Goal: Task Accomplishment & Management: Manage account settings

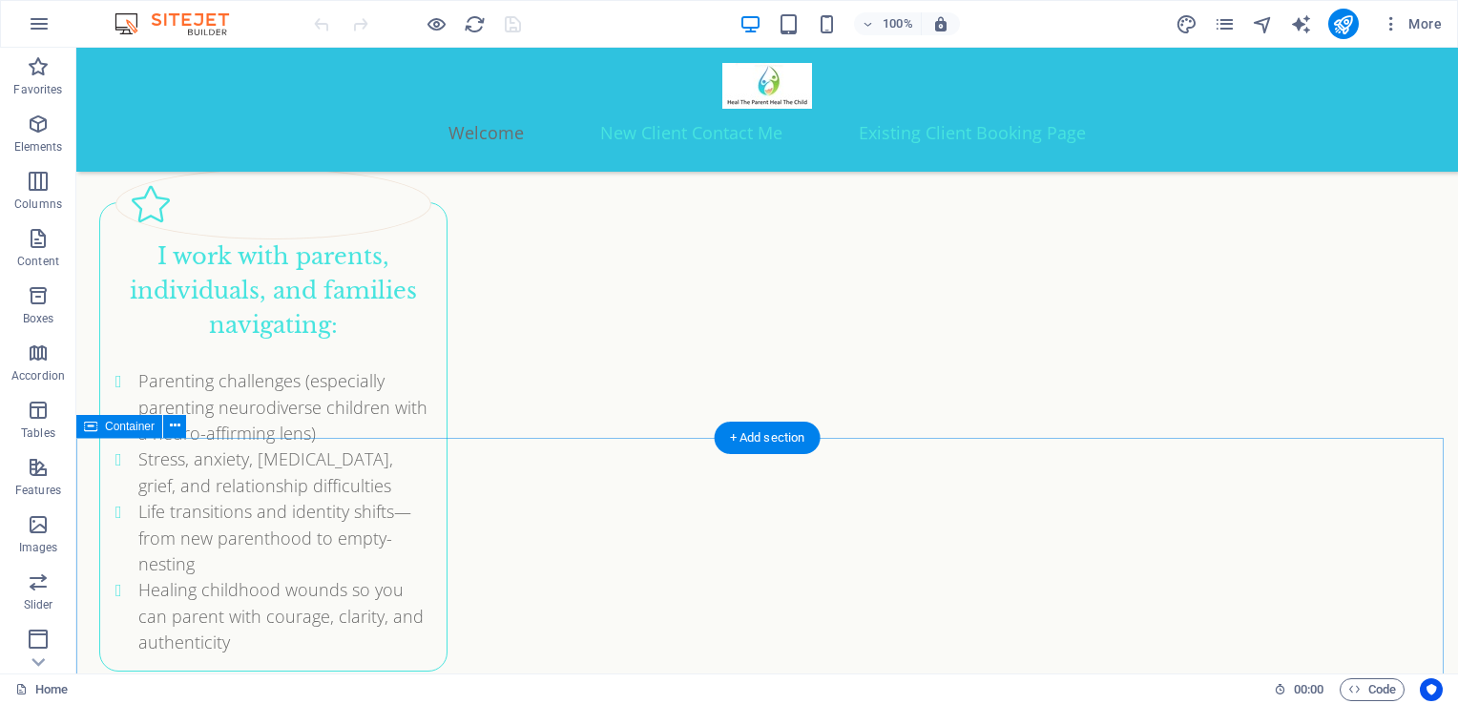
scroll to position [4113, 0]
click at [1236, 36] on div "More" at bounding box center [1313, 24] width 274 height 31
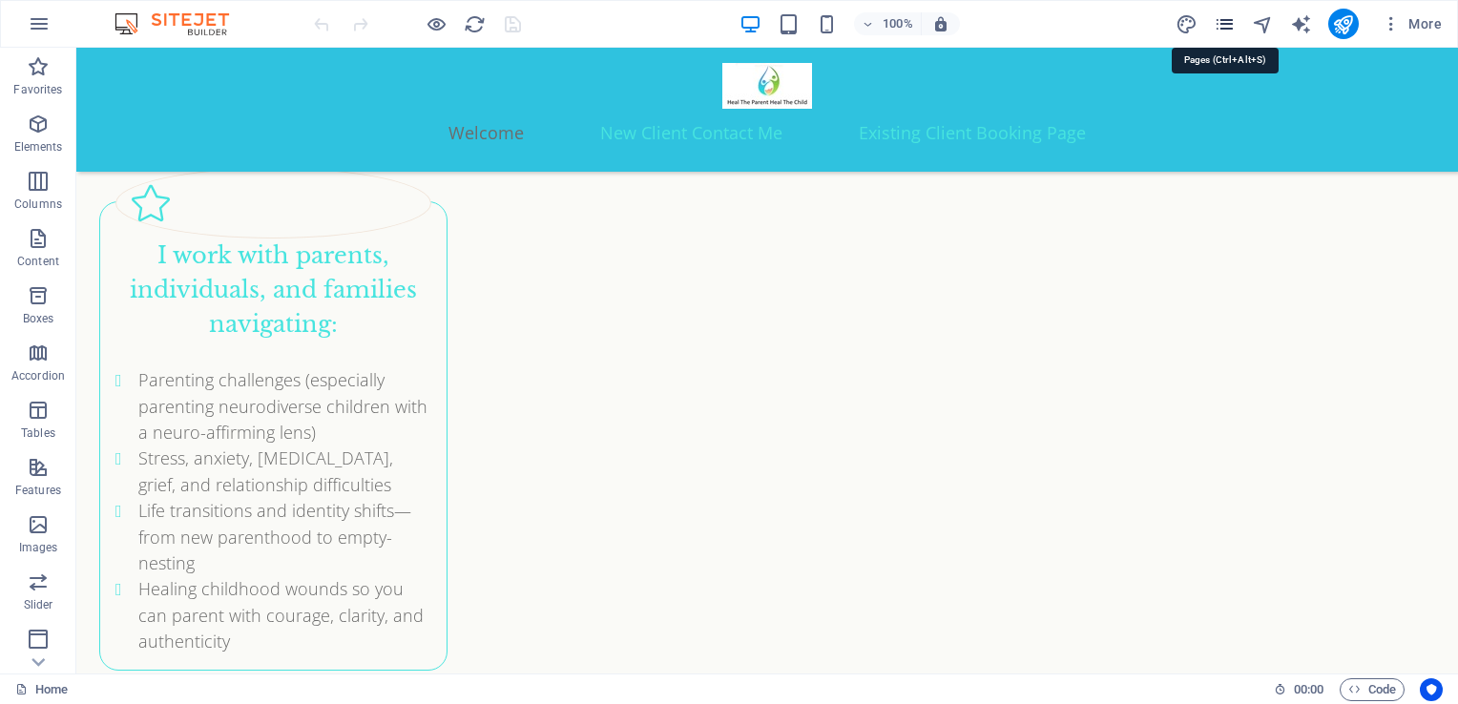
click at [1225, 25] on icon "pages" at bounding box center [1225, 24] width 22 height 22
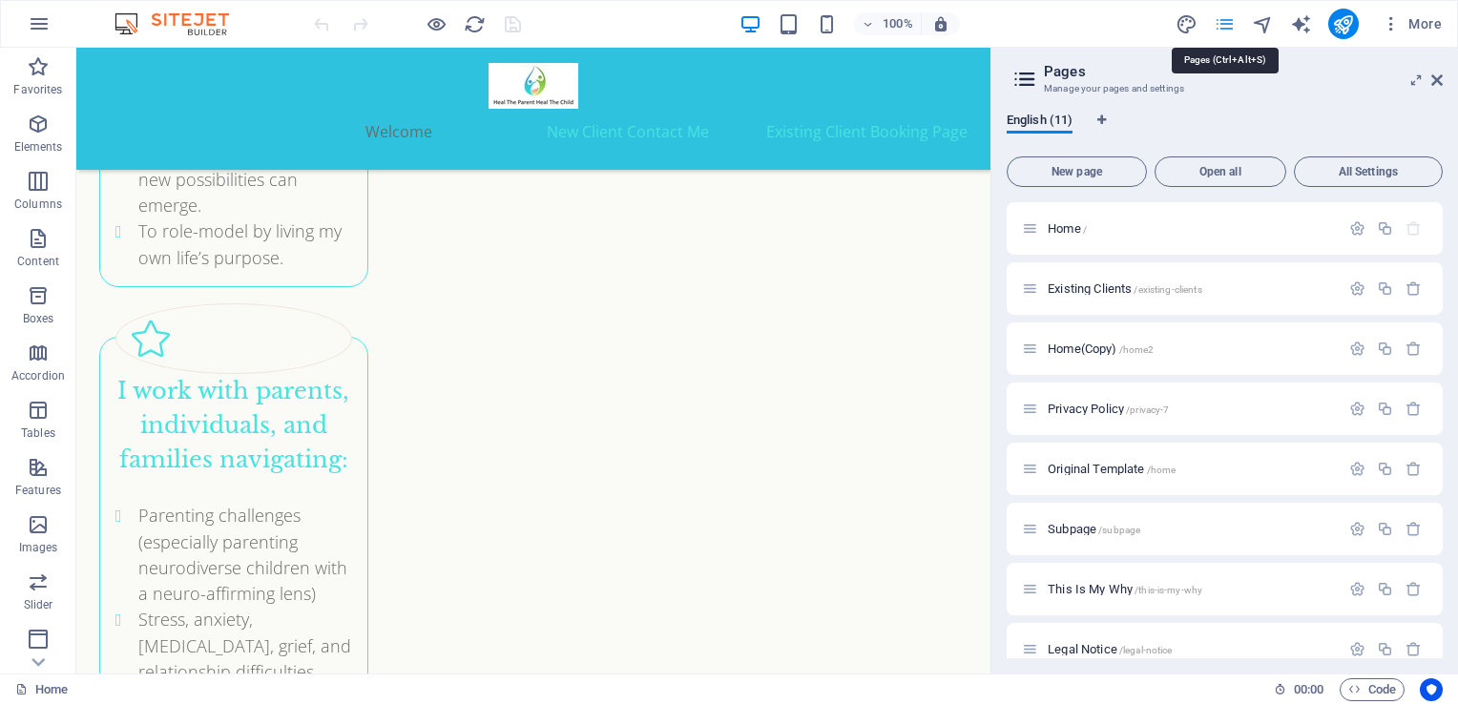
scroll to position [4111, 0]
click at [1100, 289] on span "Existing Clients /existing-clients" at bounding box center [1125, 289] width 155 height 14
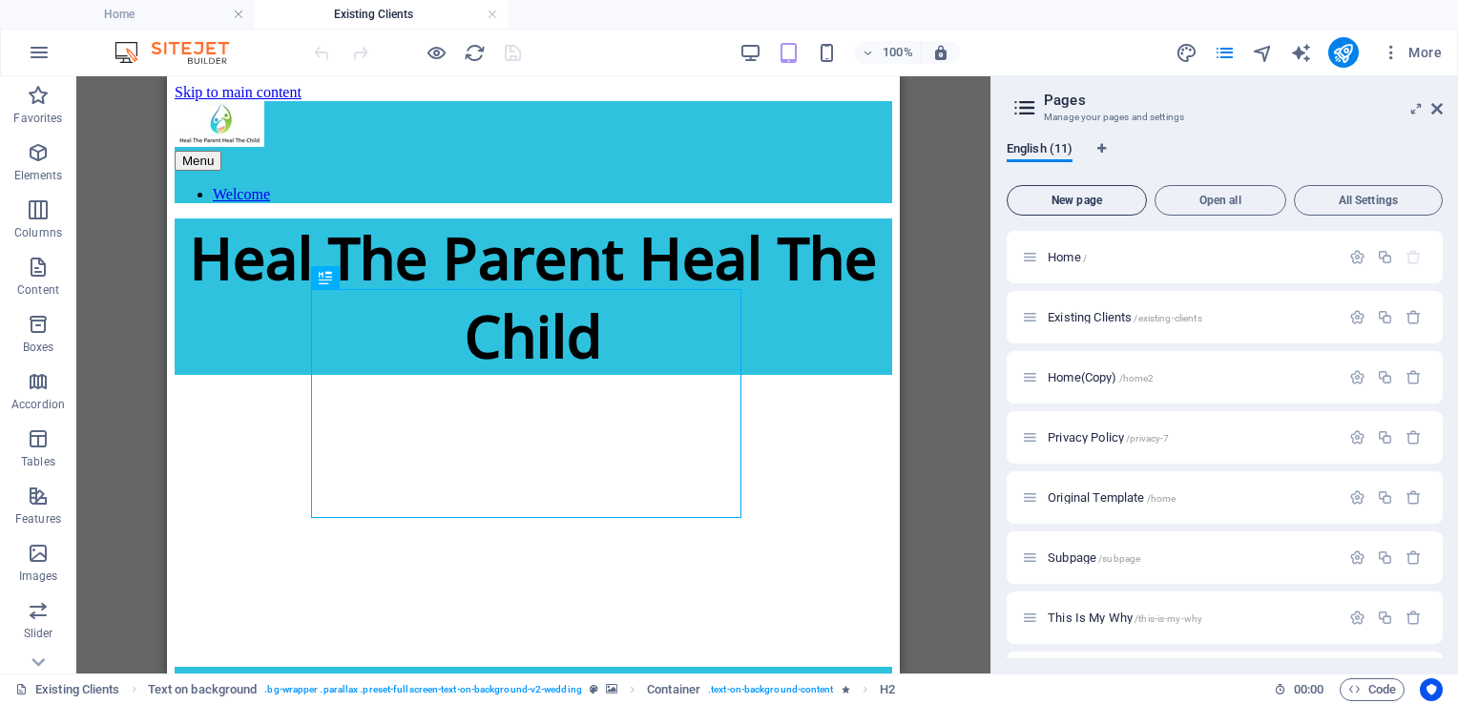
scroll to position [718, 0]
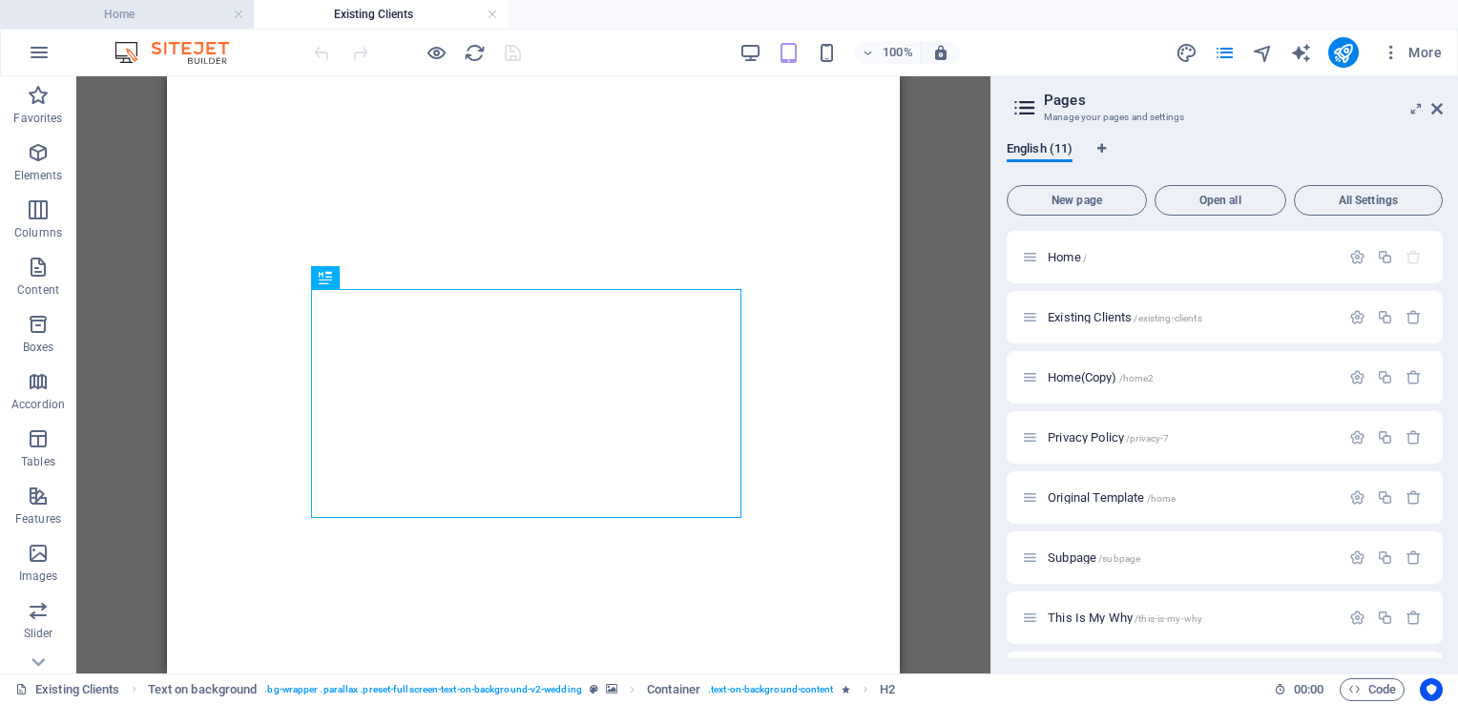
click at [128, 13] on h4 "Home" at bounding box center [127, 14] width 254 height 21
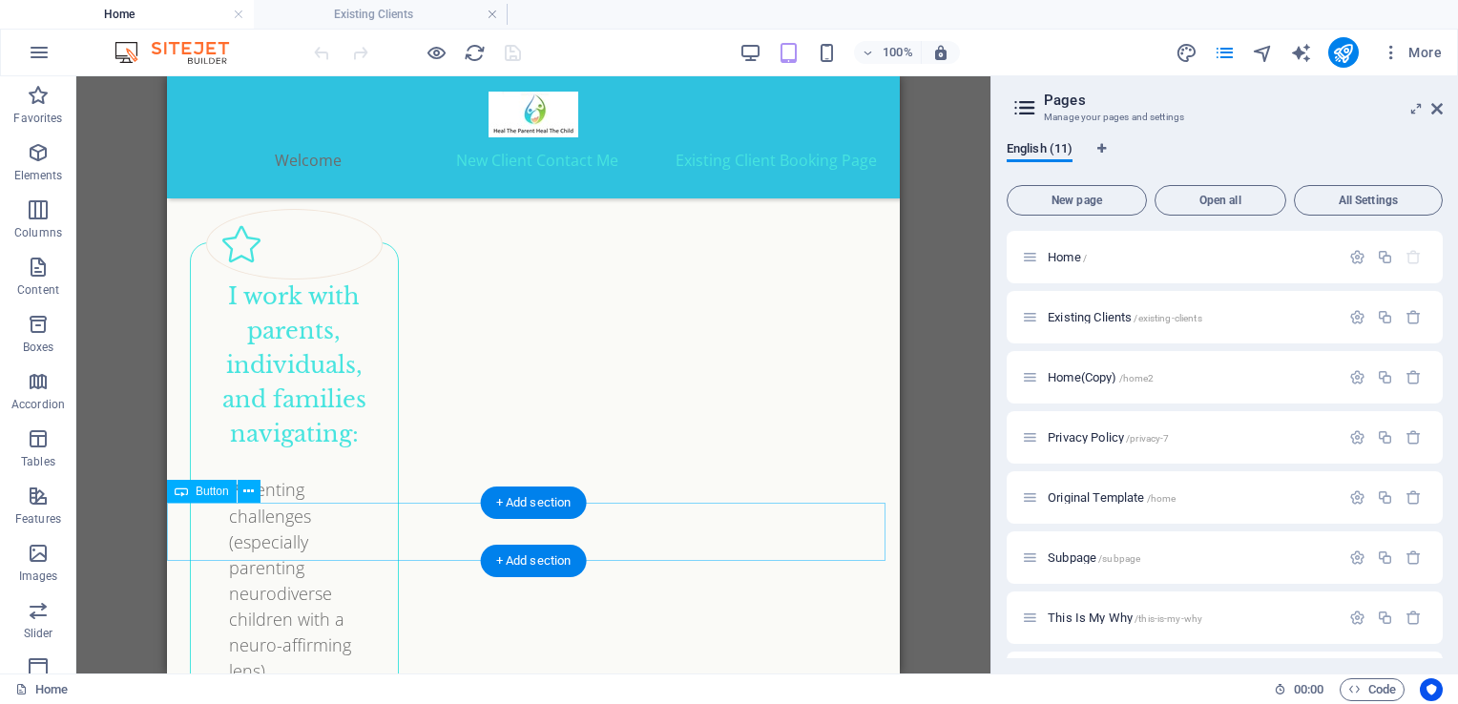
scroll to position [4753, 0]
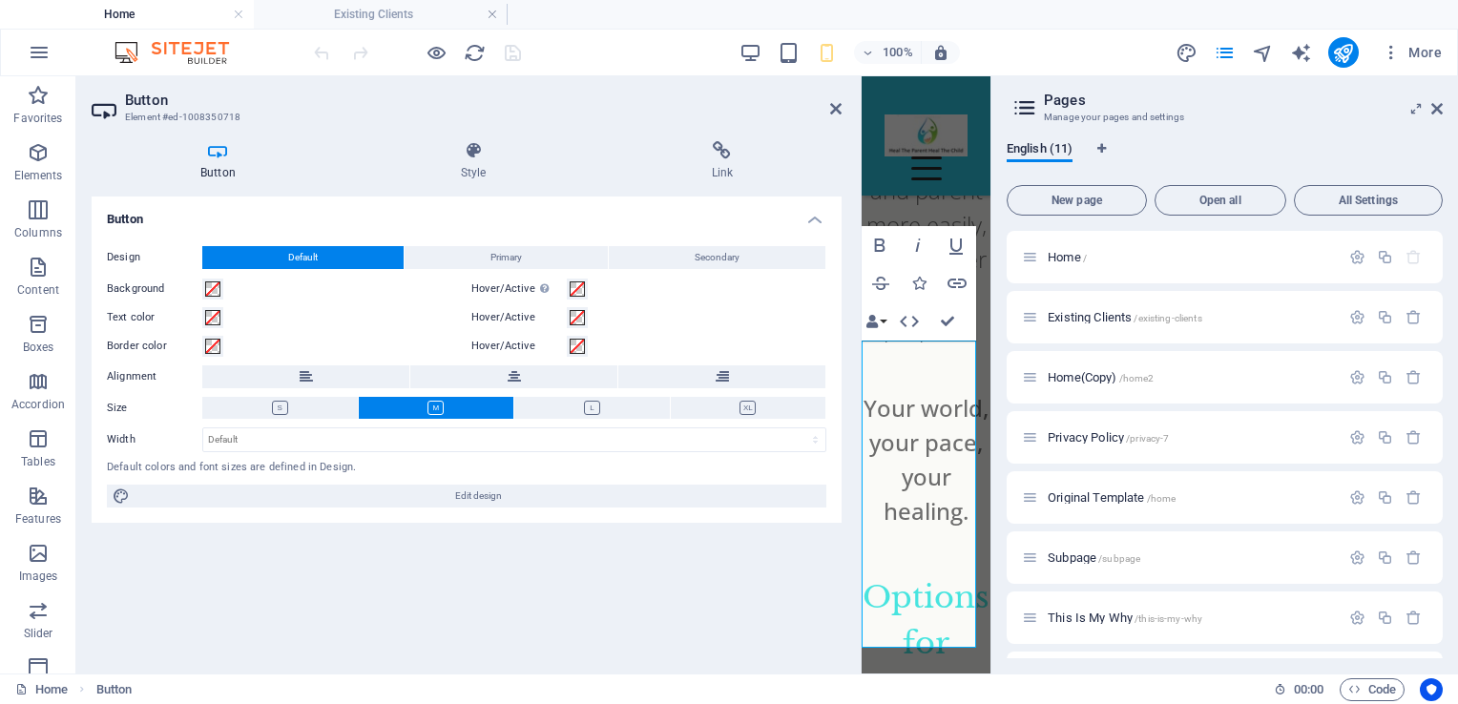
scroll to position [15313, 0]
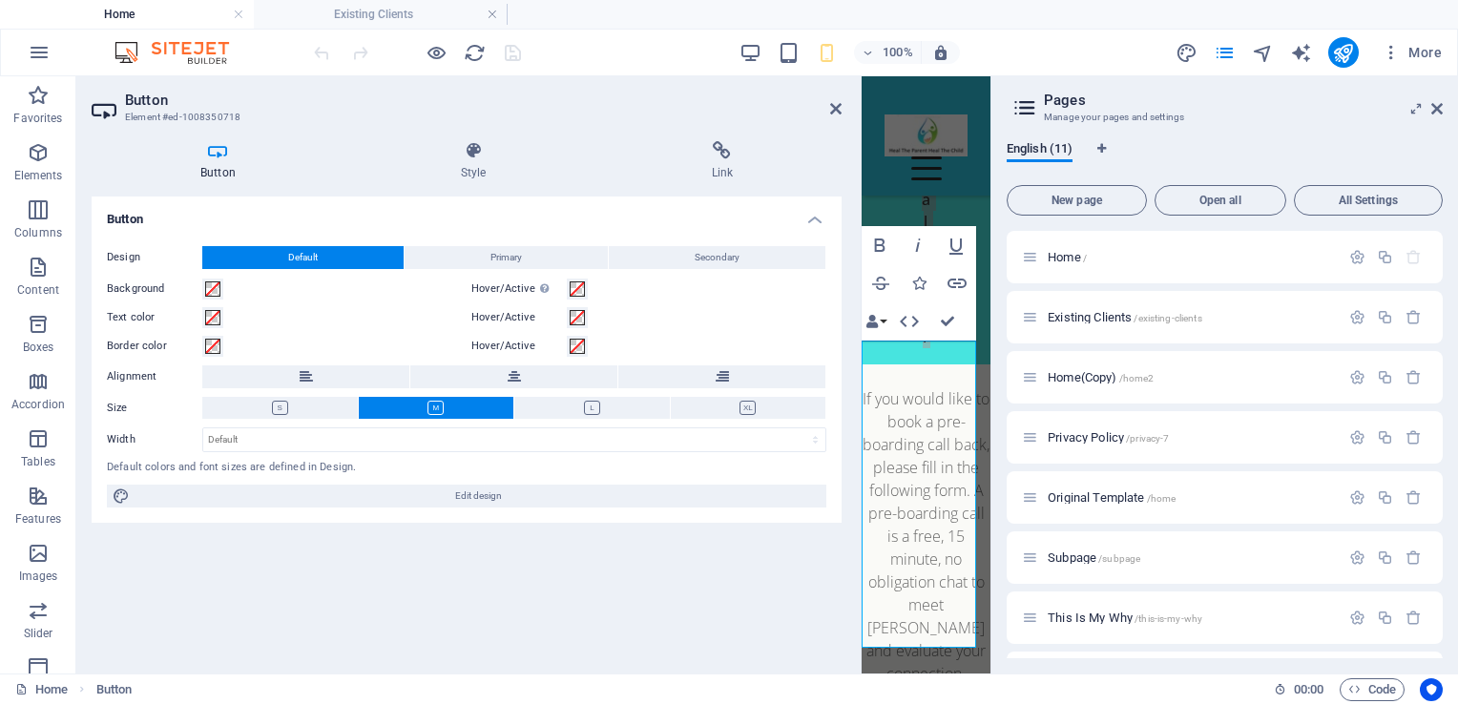
click at [204, 153] on icon at bounding box center [218, 150] width 253 height 19
click at [718, 166] on h4 "Link" at bounding box center [723, 161] width 240 height 40
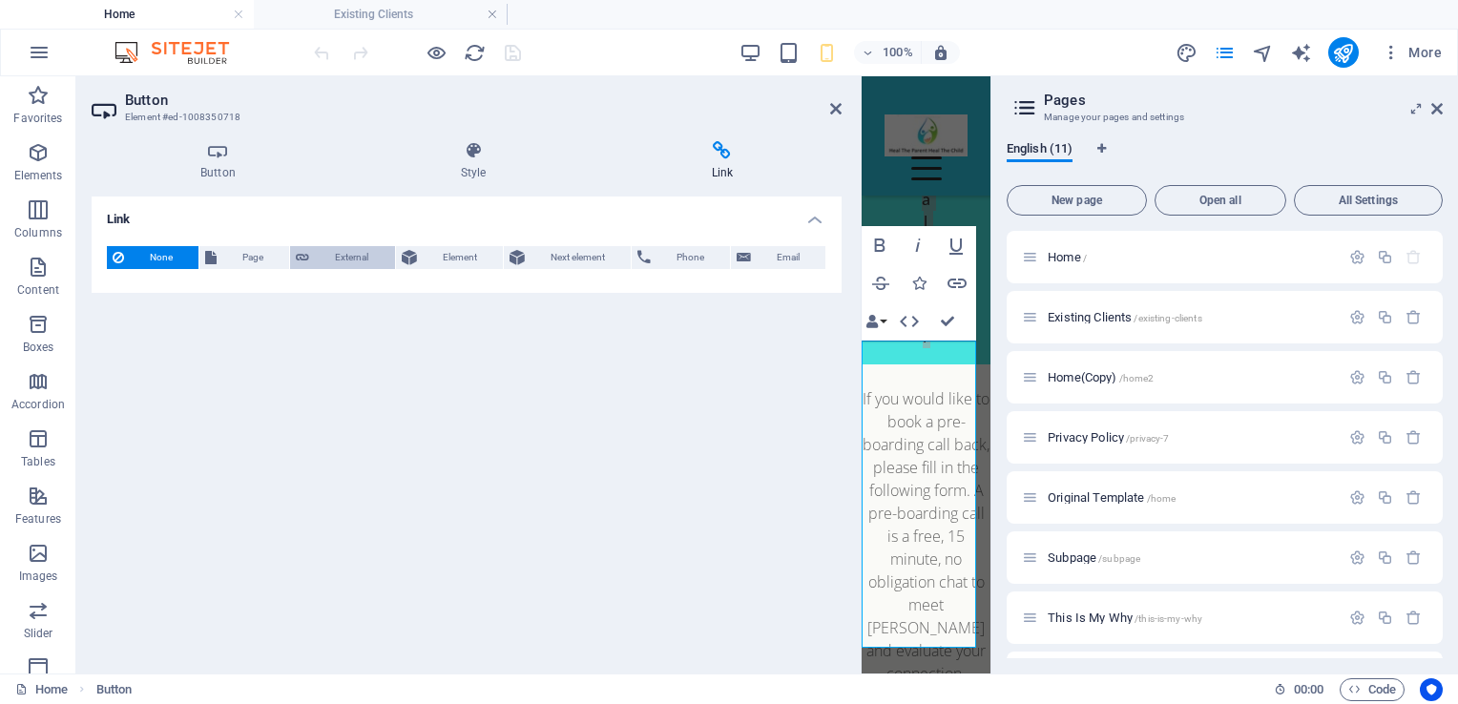
click at [342, 257] on span "External" at bounding box center [351, 257] width 73 height 23
select select "blank"
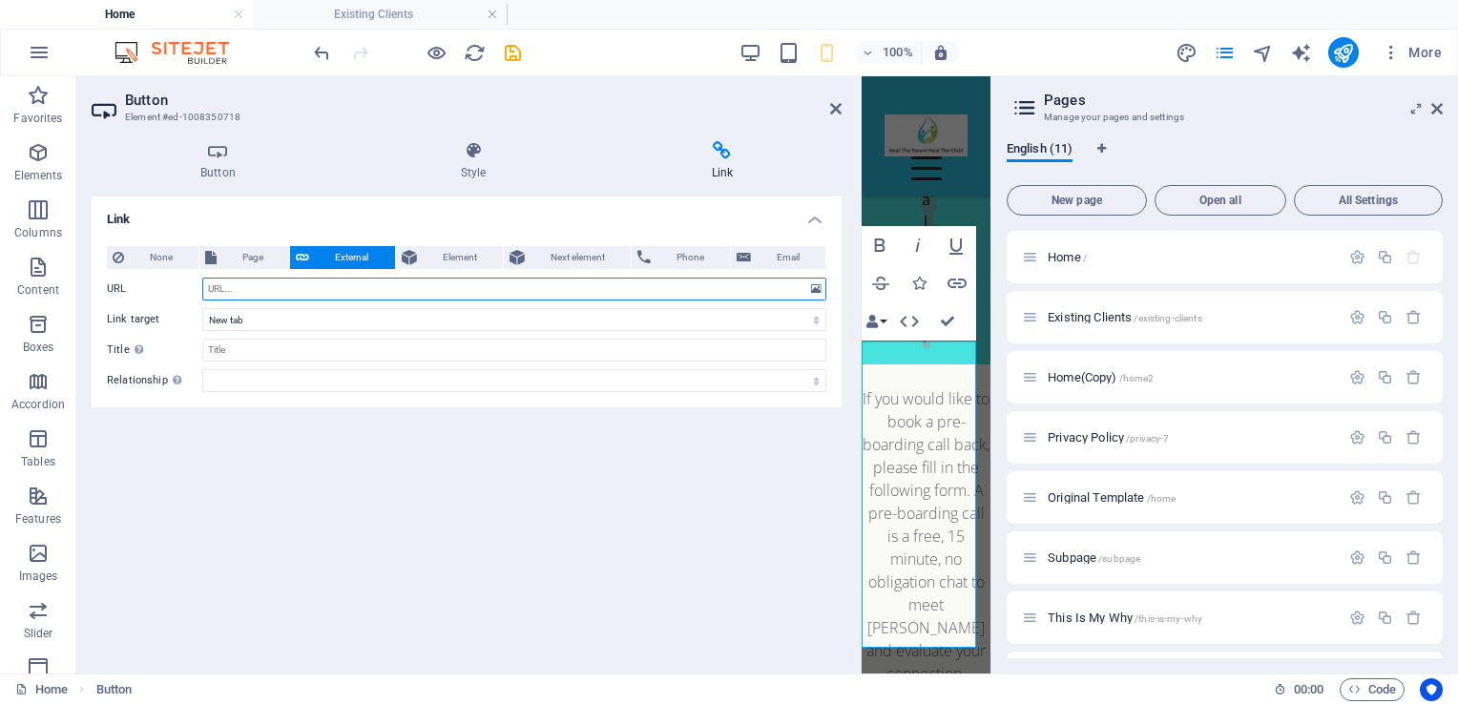
click at [279, 296] on input "URL" at bounding box center [514, 289] width 624 height 23
paste input "<a href="https://www.halaxy.com/profile/louise-hadfield/counsellor/1732557"><im…"
type input "<a href="https://www.halaxy.com/profile/louise-hadfield/counsellor/1732557"><im…"
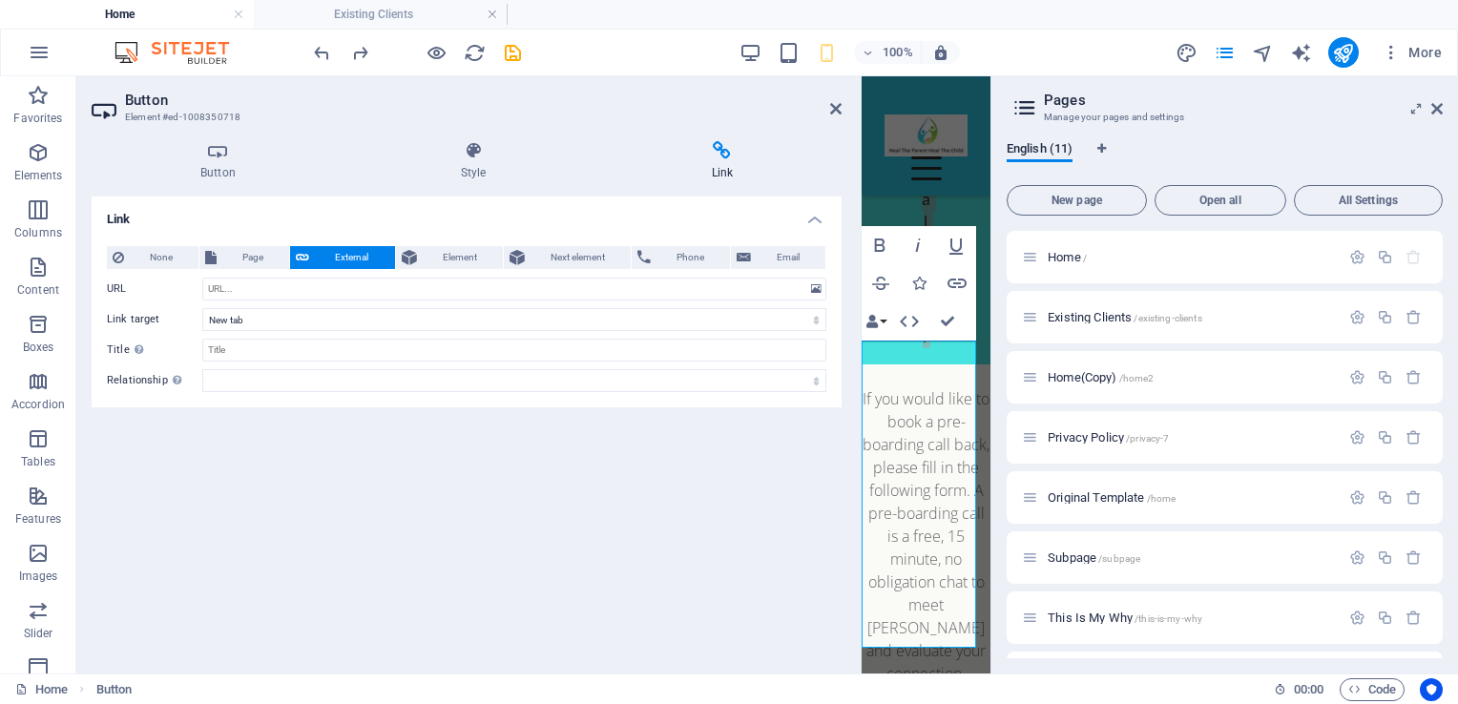
click at [509, 609] on div "Link None Page External Element Next element Phone Email Page Home Existing Cli…" at bounding box center [467, 428] width 750 height 462
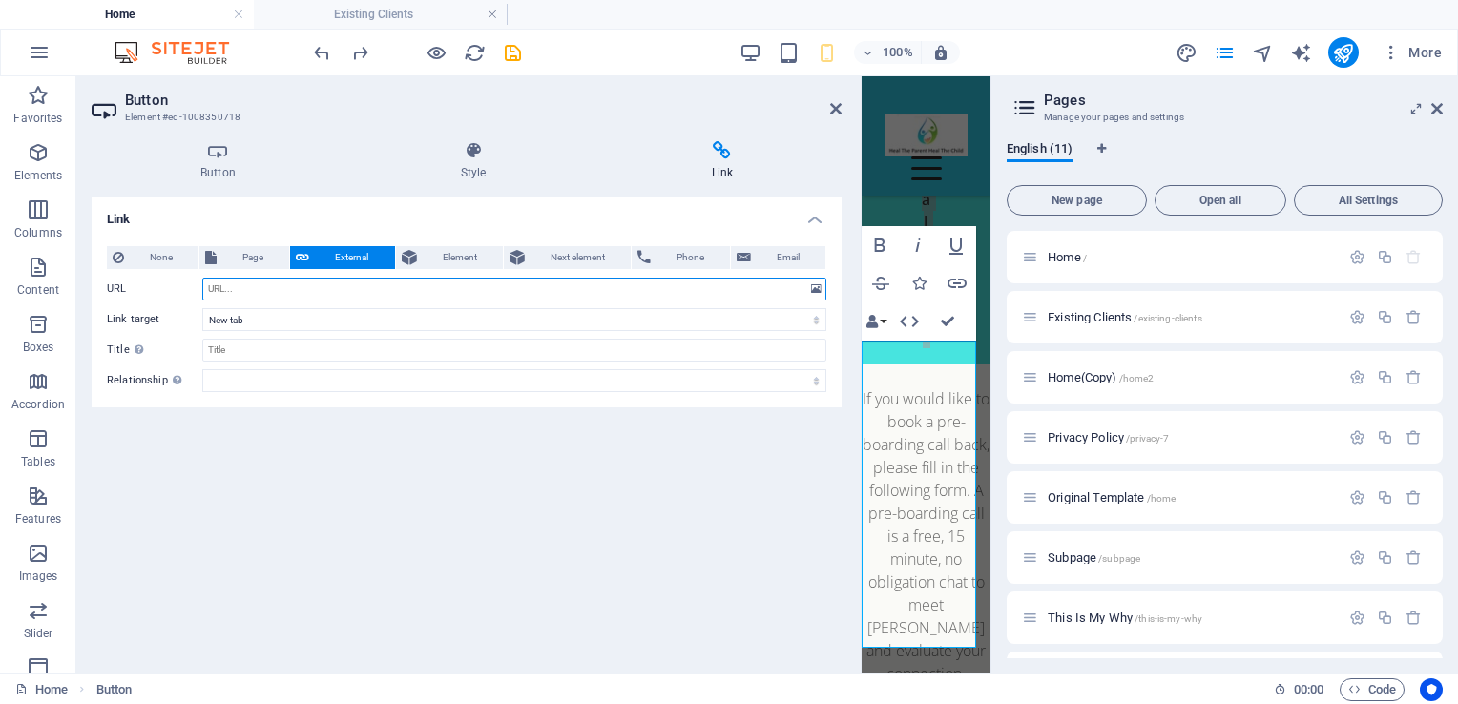
click at [315, 293] on input "URL" at bounding box center [514, 289] width 624 height 23
click at [457, 284] on input "URL" at bounding box center [514, 289] width 624 height 23
paste input "www.halaxy.com/profile/louise-hadfield/counsellor/1732557"
type input "www.halaxy.com/profile/louise-hadfield/counsellor/1732557"
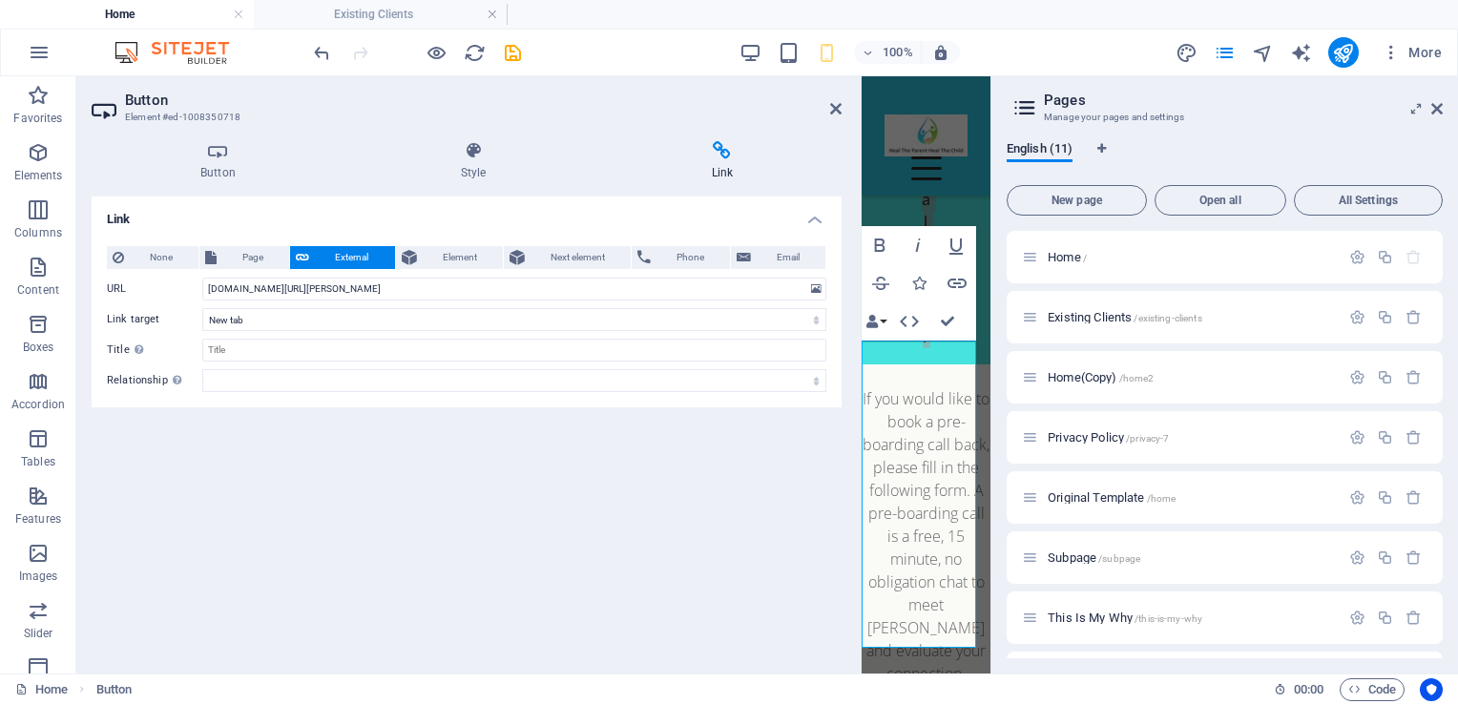
click at [429, 450] on div "Link None Page External Element Next element Phone Email Page Home Existing Cli…" at bounding box center [467, 428] width 750 height 462
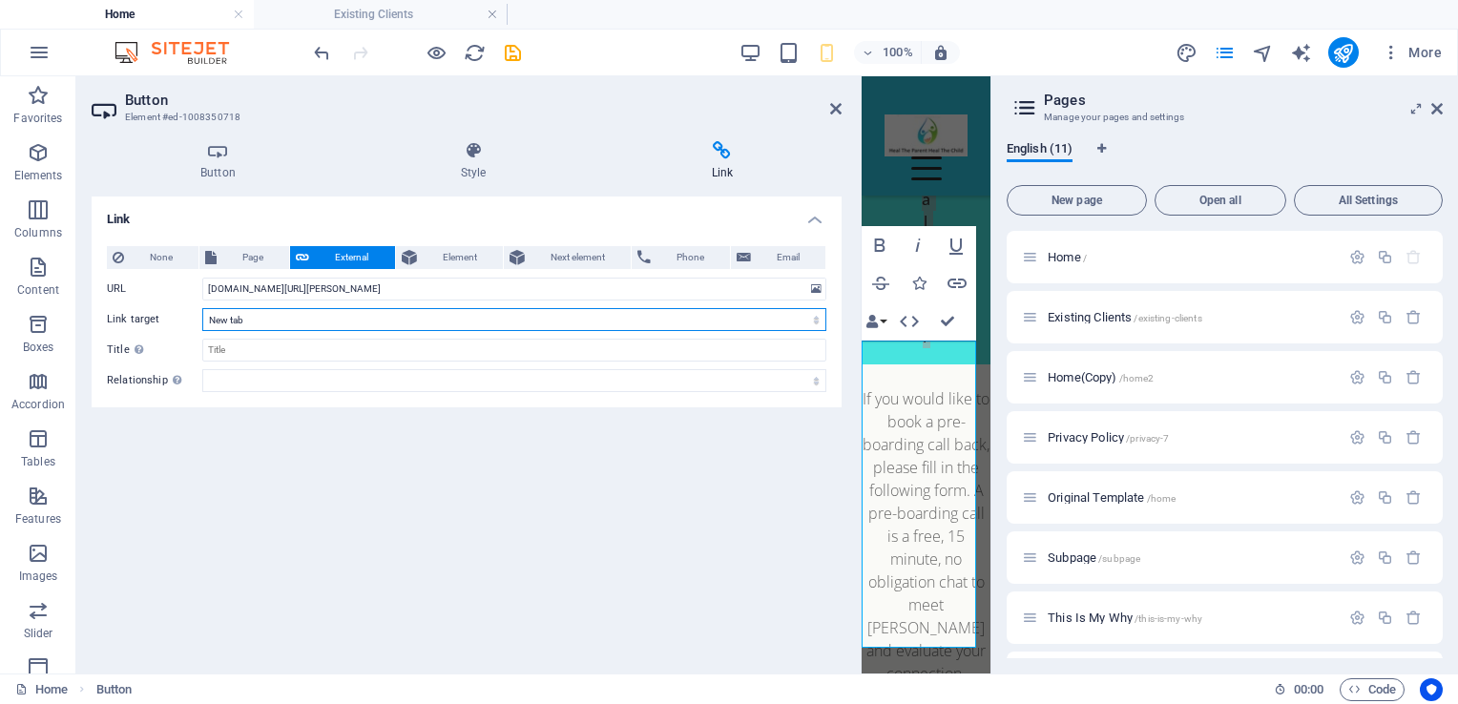
click at [274, 314] on select "New tab Same tab Overlay" at bounding box center [514, 319] width 624 height 23
click at [202, 308] on select "New tab Same tab Overlay" at bounding box center [514, 319] width 624 height 23
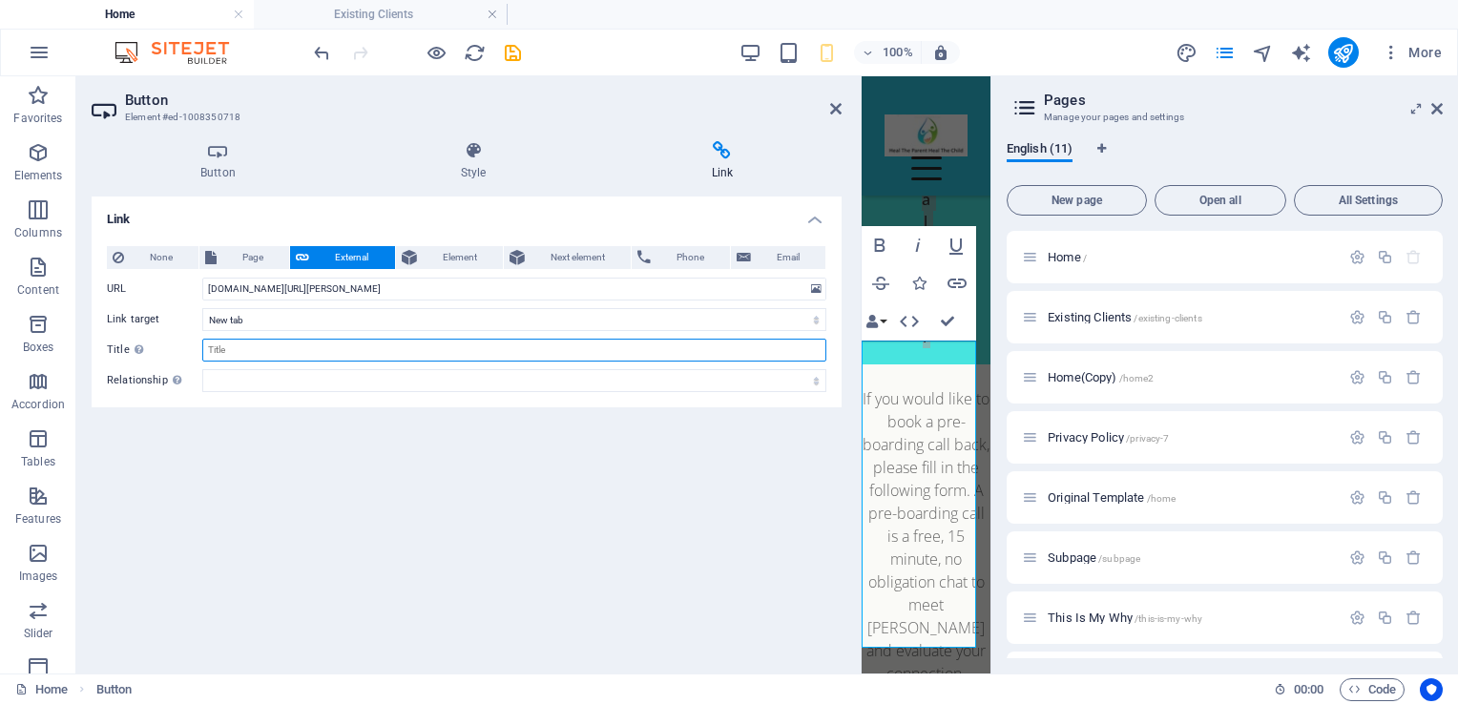
click at [253, 354] on input "Title Additional link description, should not be the same as the link text. The…" at bounding box center [514, 350] width 624 height 23
type input "Visit Halaxy Profile"
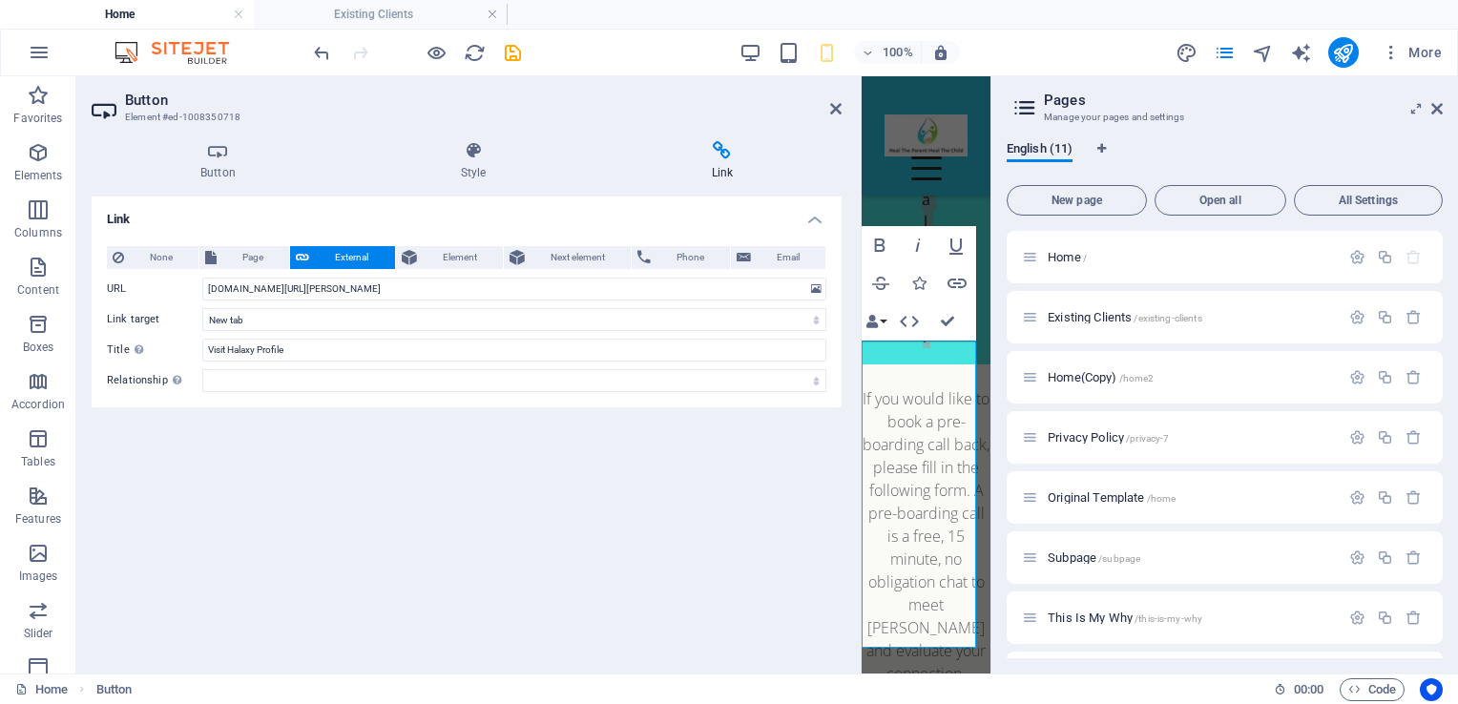
click at [272, 414] on div "Link None Page External Element Next element Phone Email Page Home Existing Cli…" at bounding box center [467, 428] width 750 height 462
click at [508, 55] on icon "save" at bounding box center [513, 53] width 22 height 22
checkbox input "false"
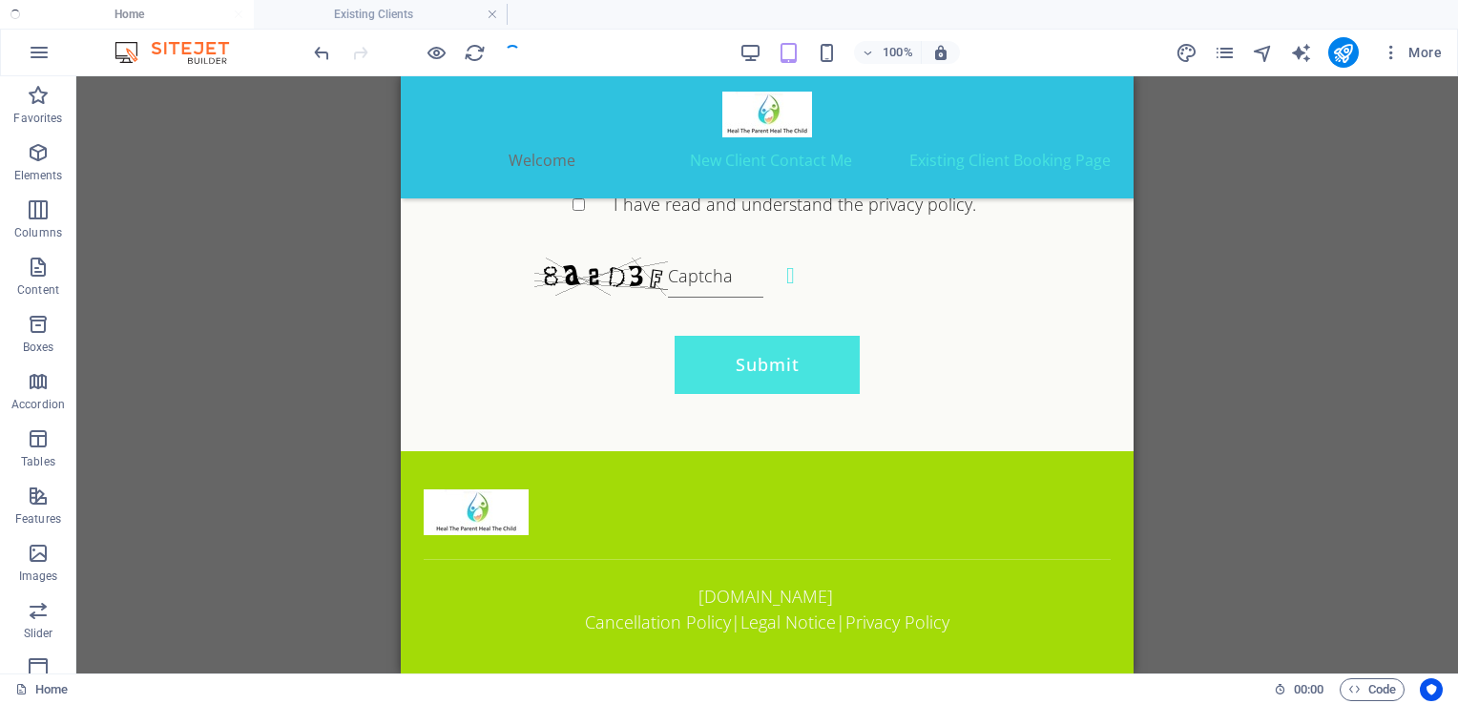
scroll to position [4831, 0]
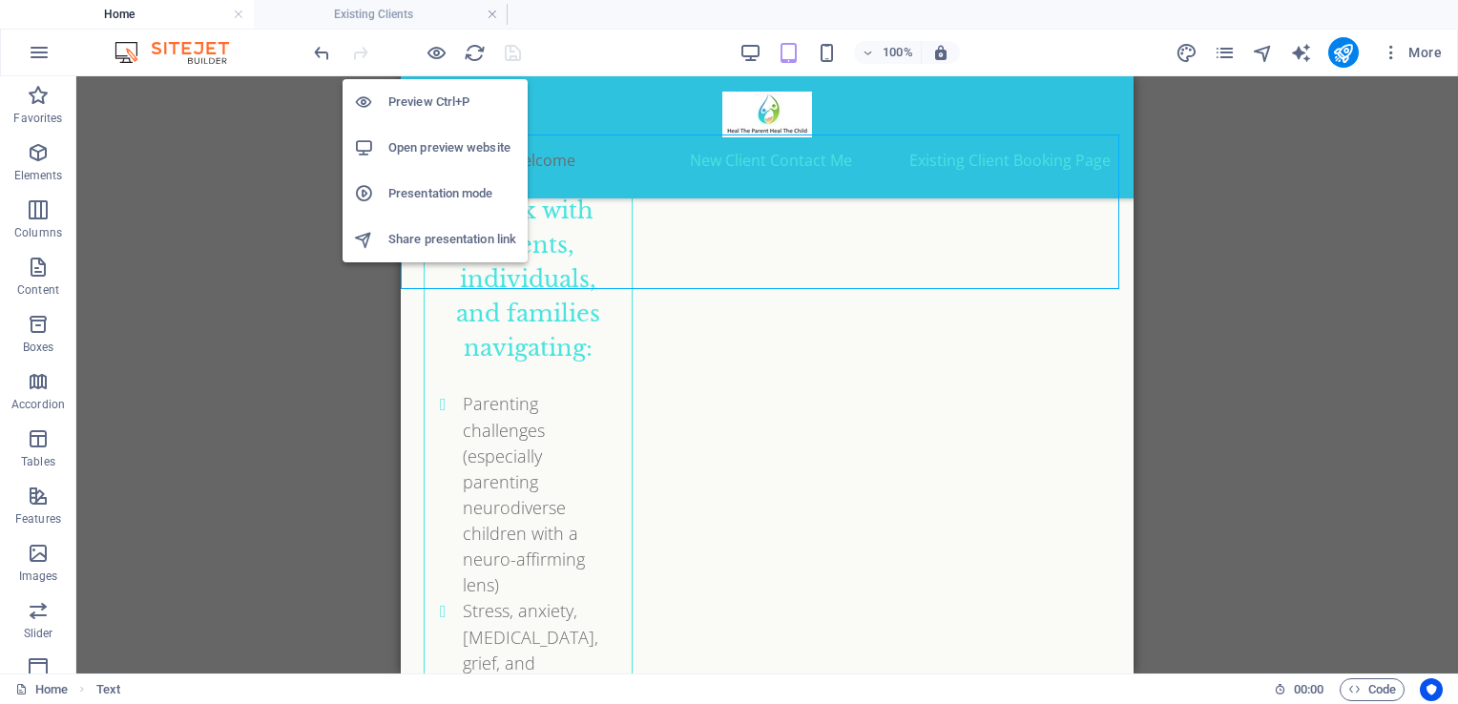
click at [427, 155] on h6 "Open preview website" at bounding box center [452, 147] width 128 height 23
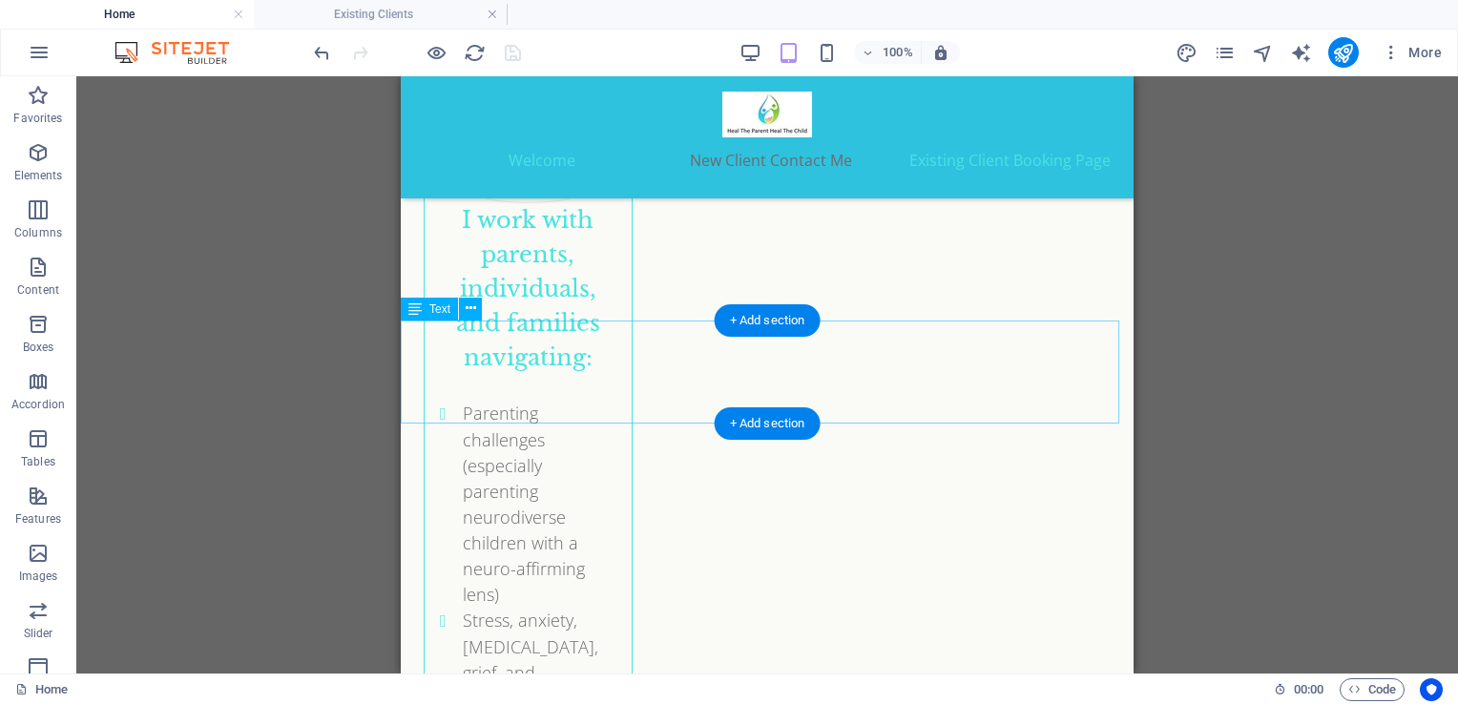
scroll to position [4817, 0]
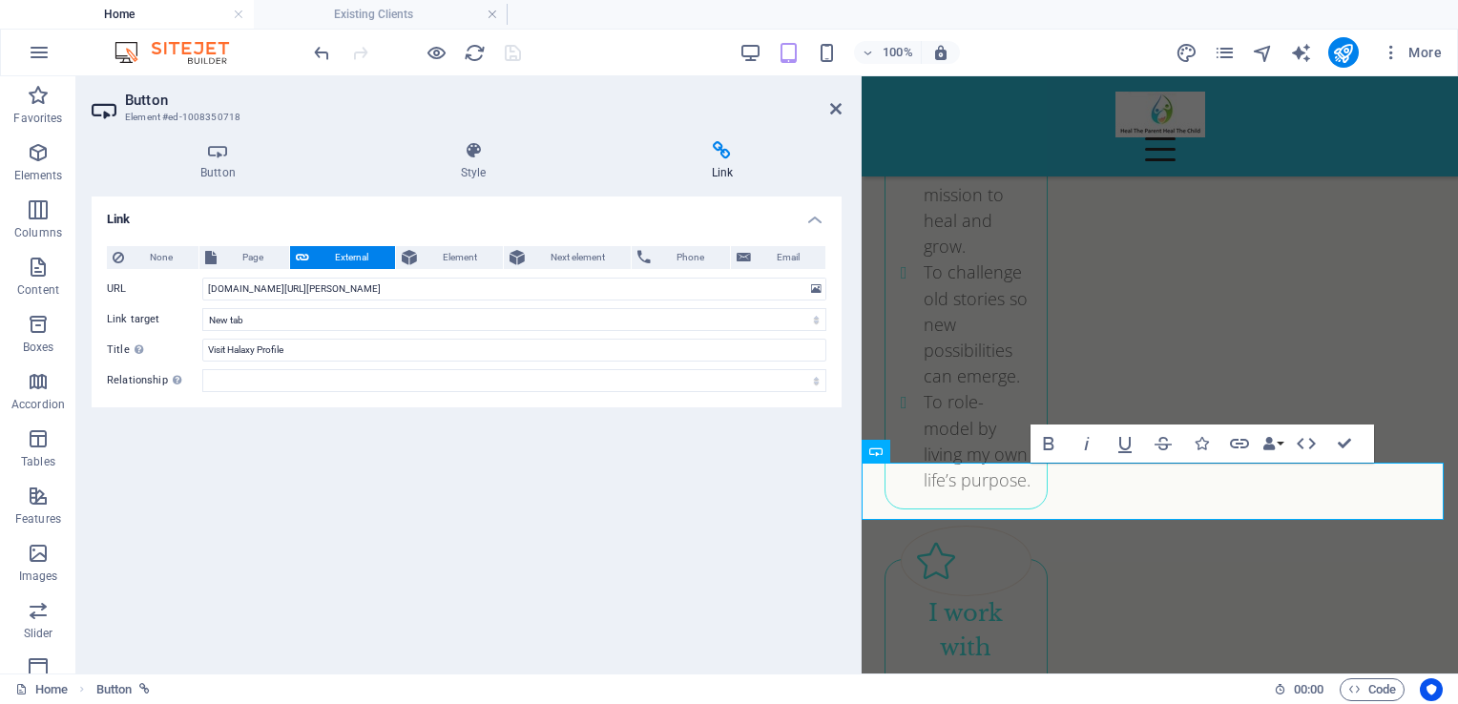
scroll to position [5184, 0]
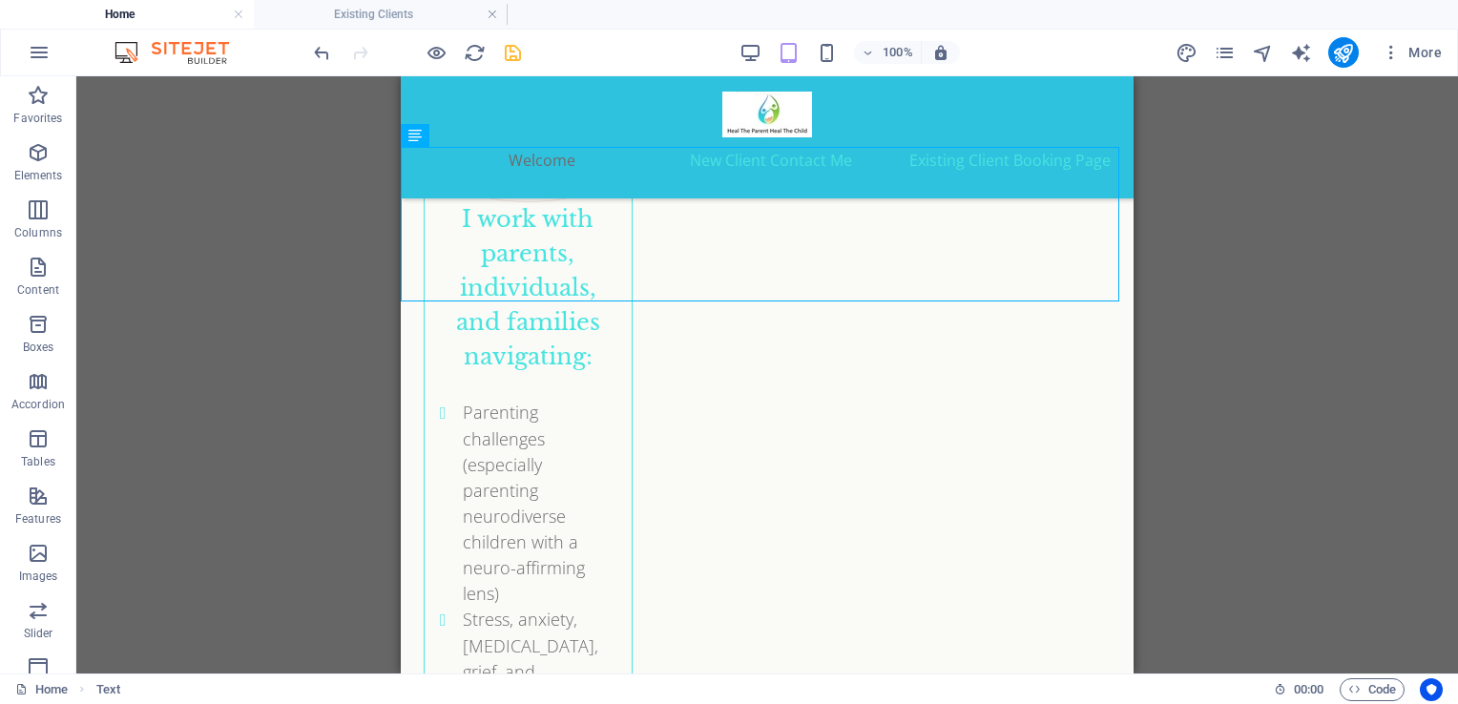
scroll to position [4817, 0]
click at [512, 50] on icon "save" at bounding box center [513, 53] width 22 height 22
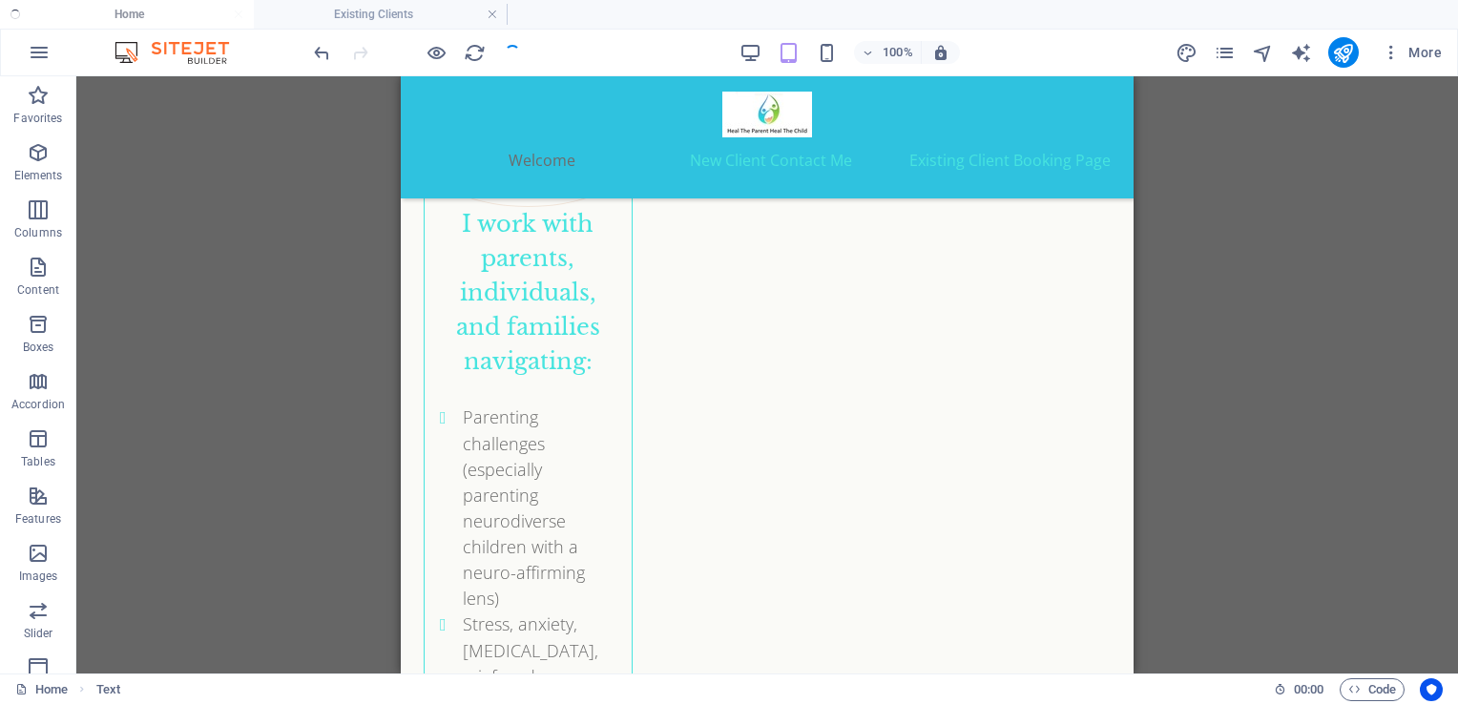
checkbox input "false"
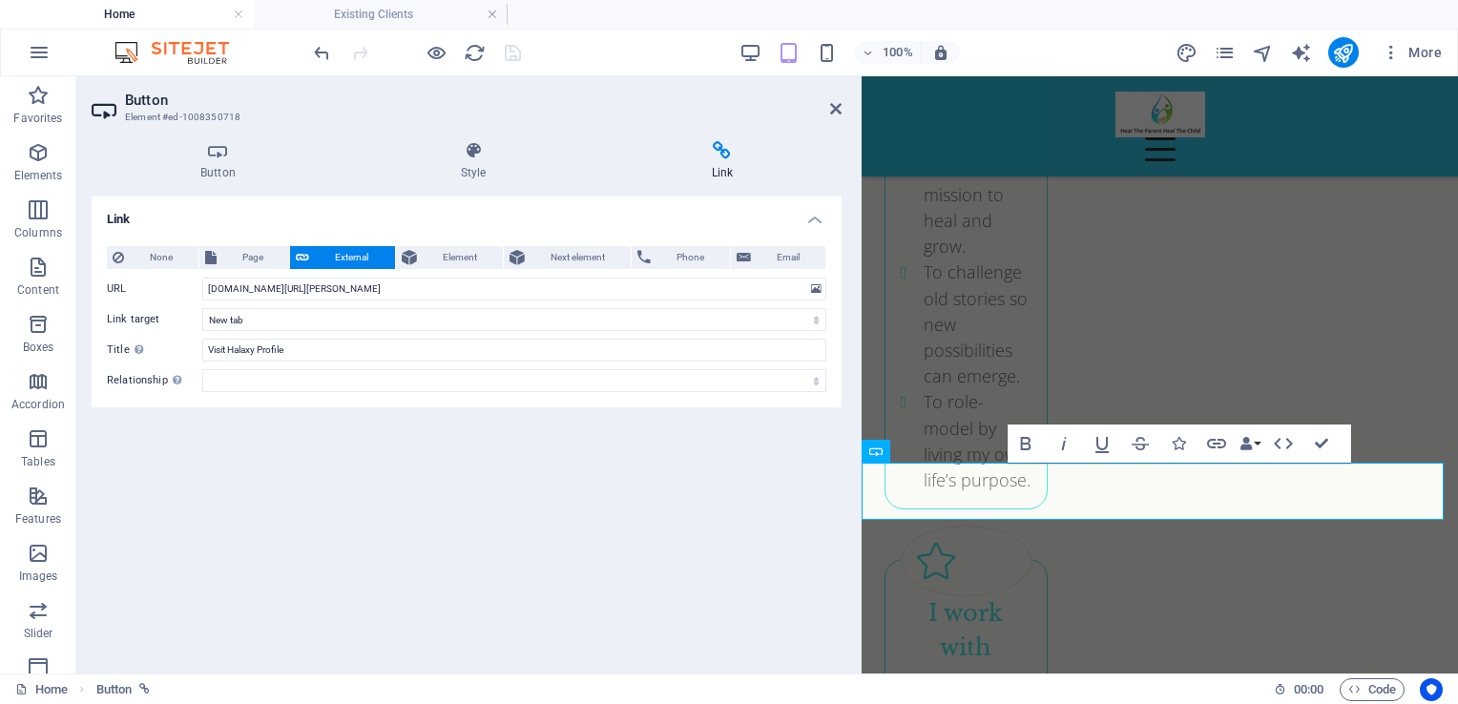
scroll to position [5184, 0]
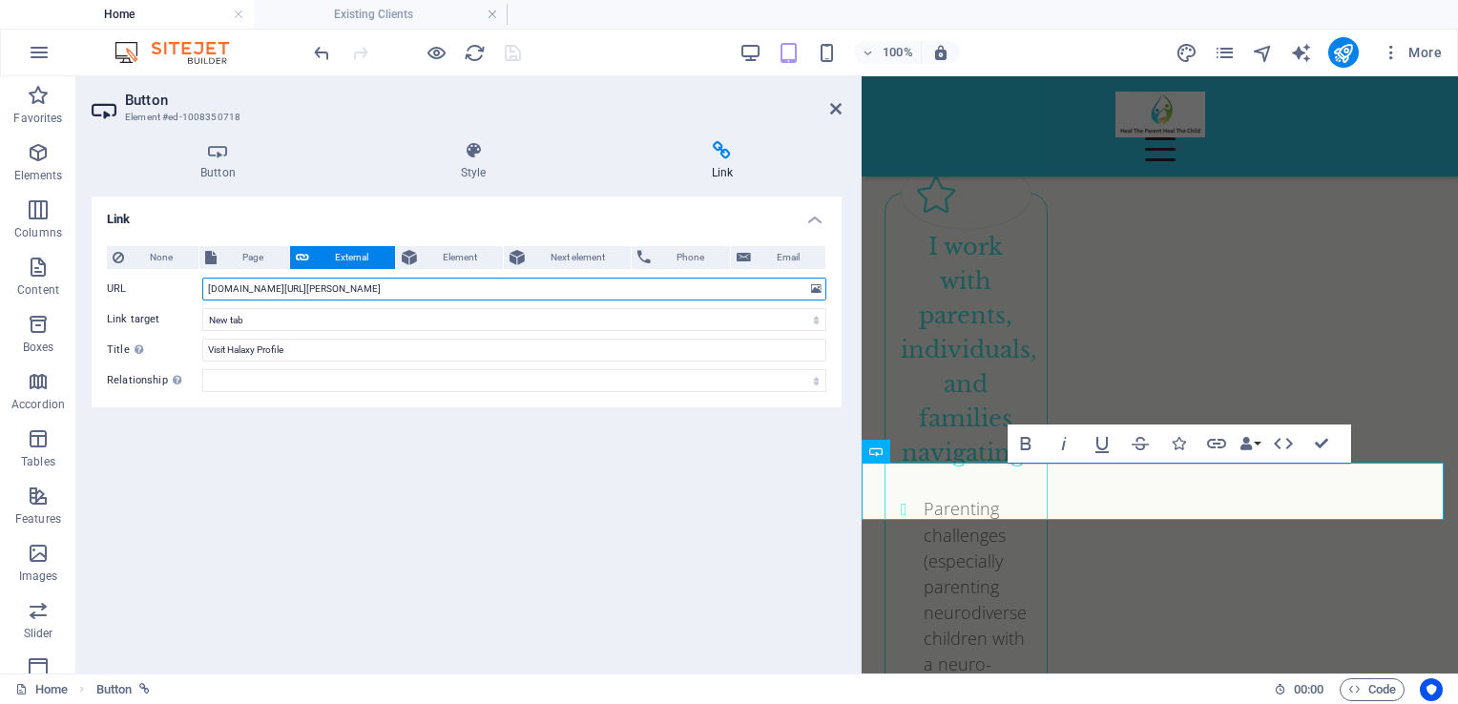
drag, startPoint x: 485, startPoint y: 292, endPoint x: 178, endPoint y: 299, distance: 307.4
click at [178, 299] on div "URL www.halaxy.com/profile/louise-hadfield/counsellor/1732557" at bounding box center [467, 289] width 720 height 23
paste input "https://"
type input "[URL][DOMAIN_NAME][PERSON_NAME]"
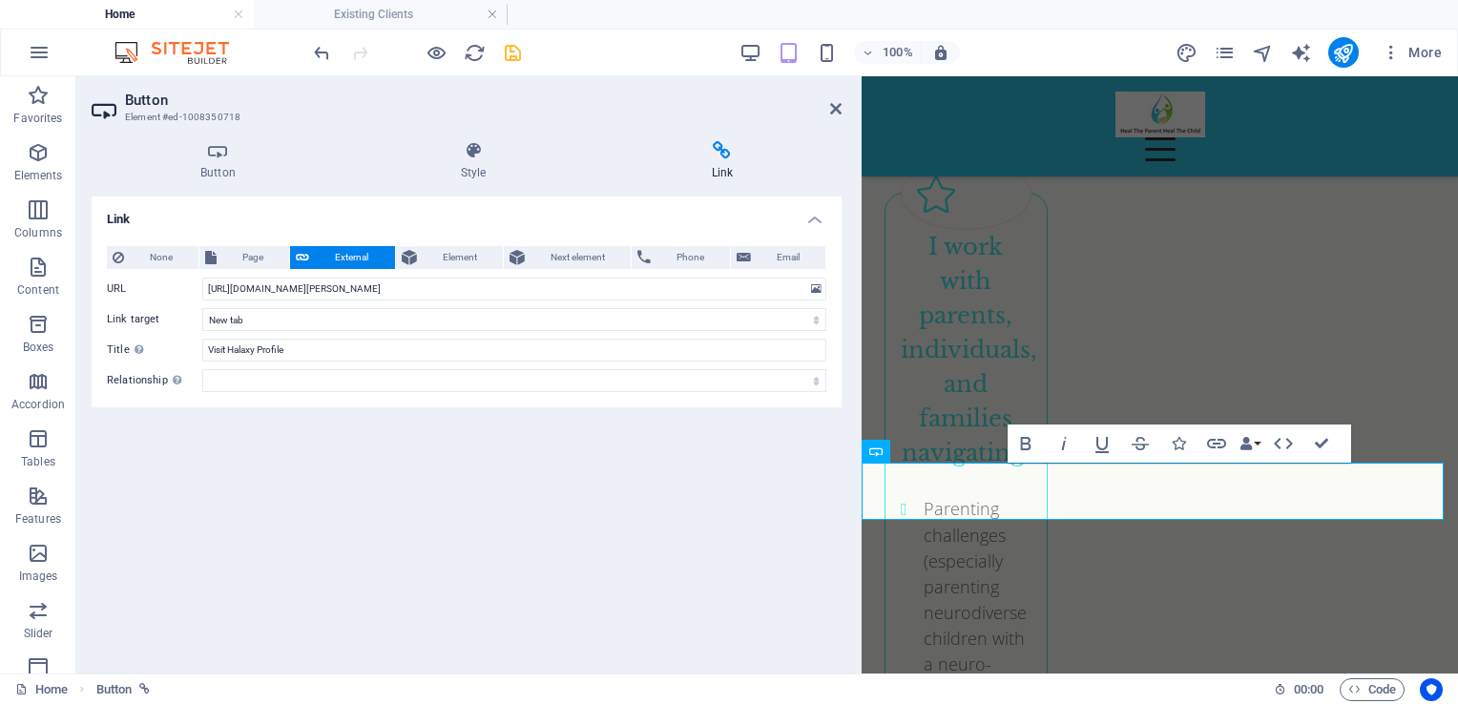
click at [395, 502] on div "Link None Page External Element Next element Phone Email Page Home Existing Cli…" at bounding box center [467, 428] width 750 height 462
click at [513, 52] on icon "save" at bounding box center [513, 53] width 22 height 22
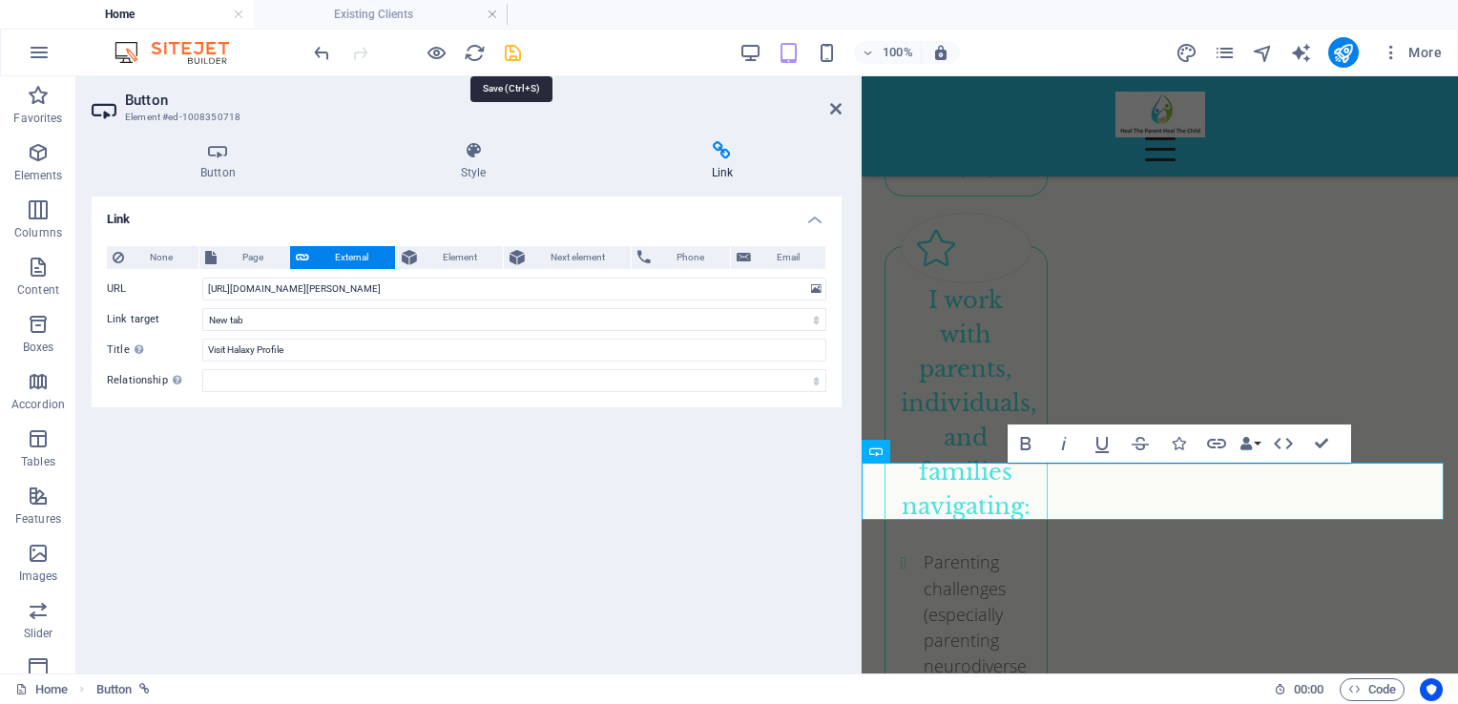
checkbox input "false"
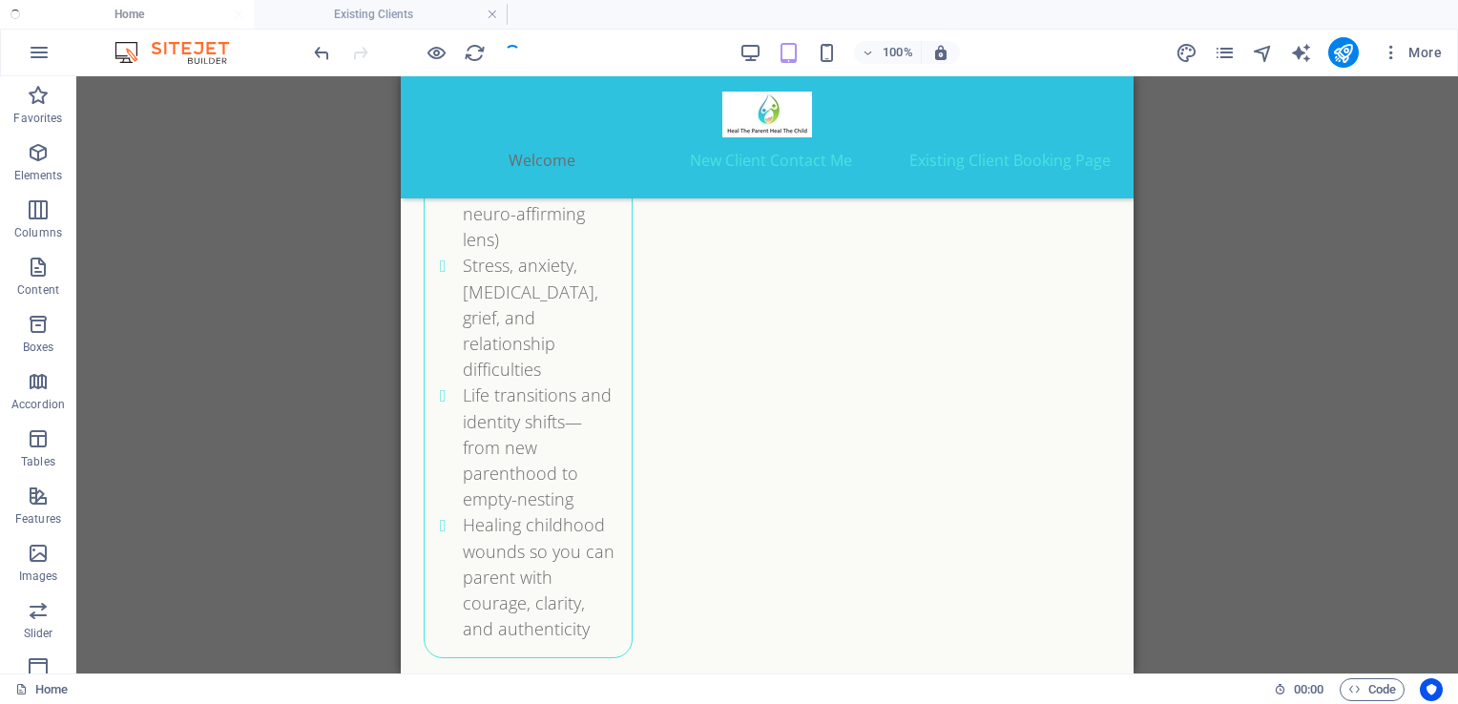
scroll to position [4817, 0]
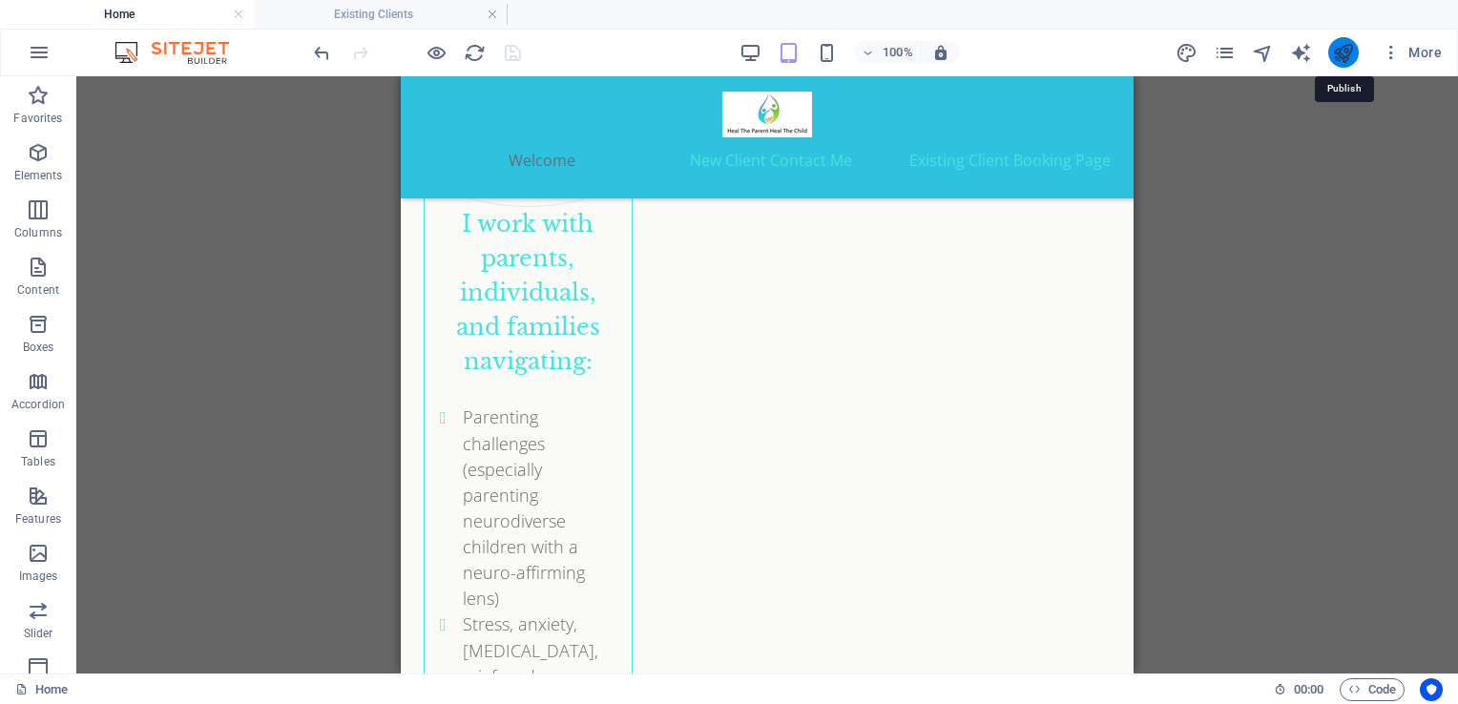
click at [1354, 44] on icon "publish" at bounding box center [1343, 53] width 22 height 22
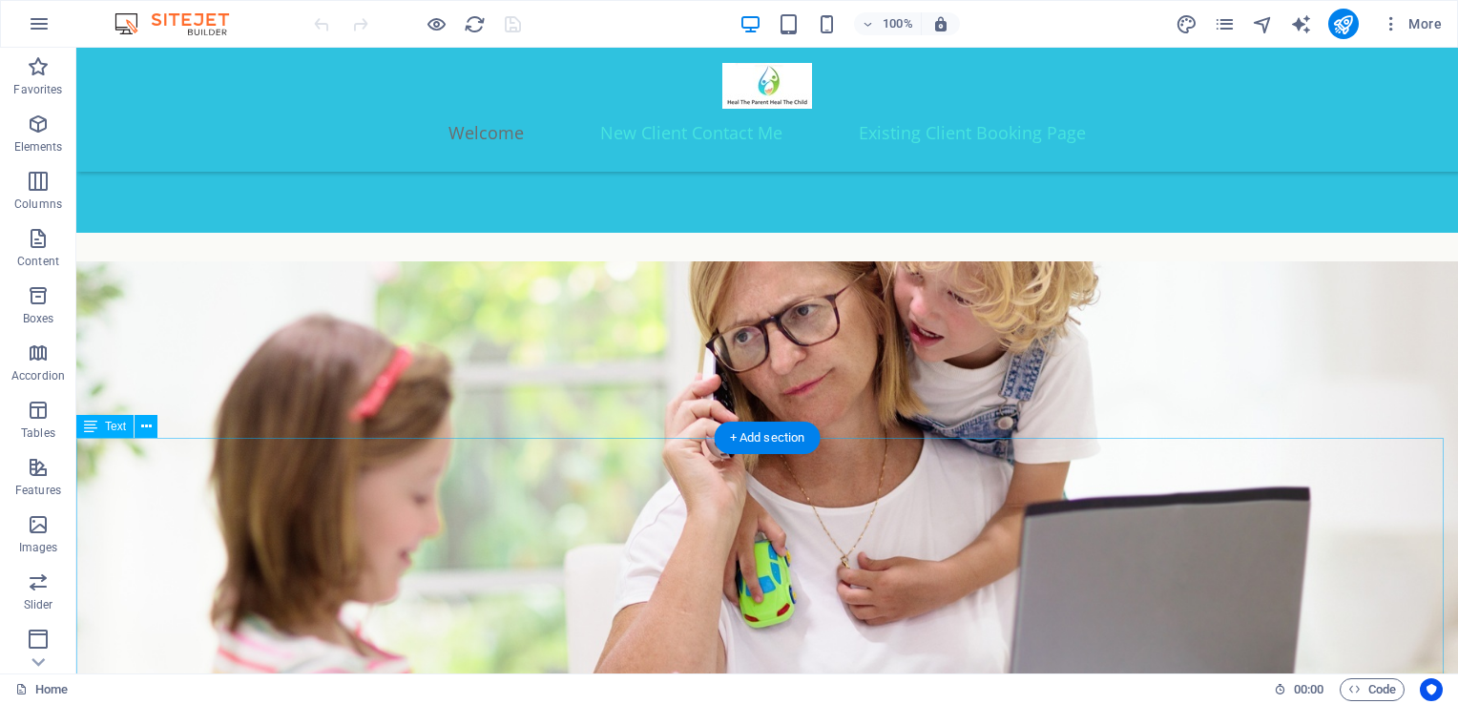
scroll to position [745, 0]
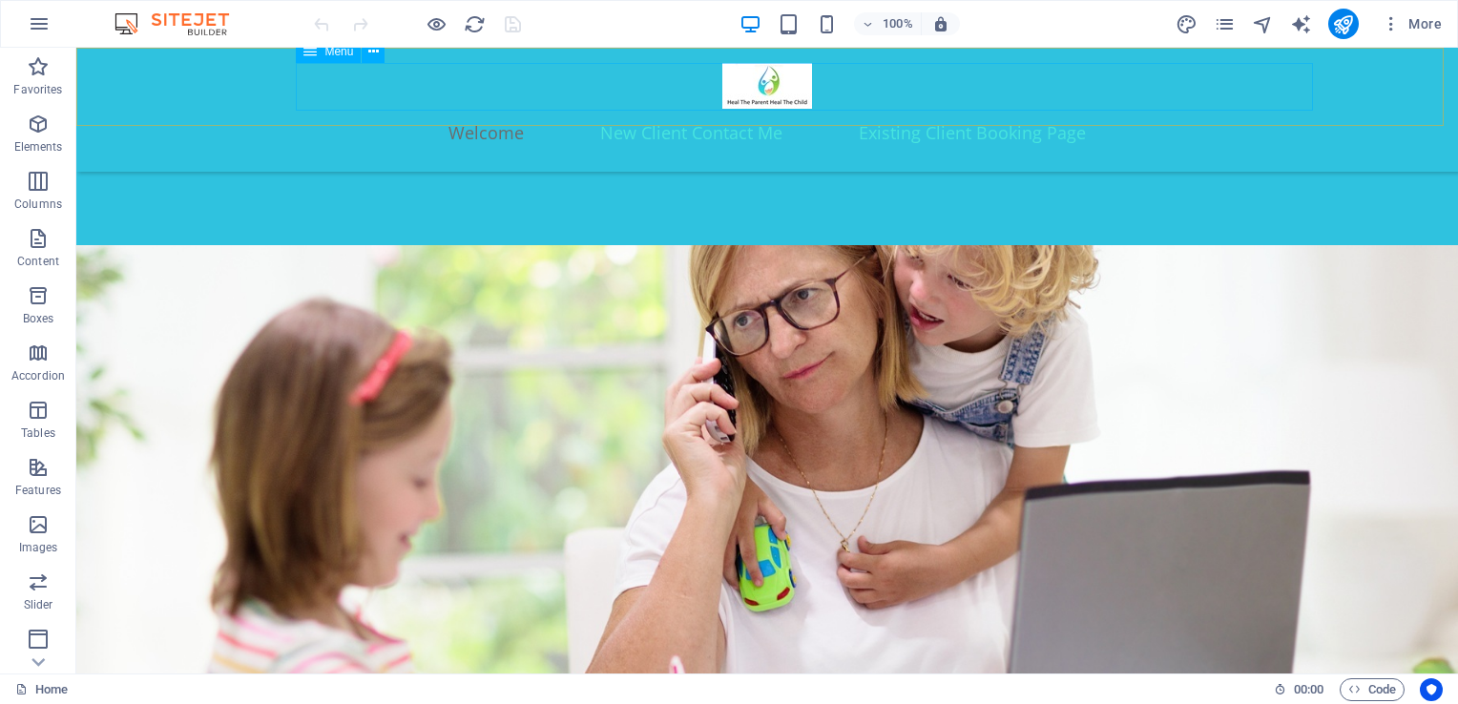
click at [962, 109] on nav "Welcome New Client Contact Me Existing Client Booking Page" at bounding box center [767, 133] width 1107 height 48
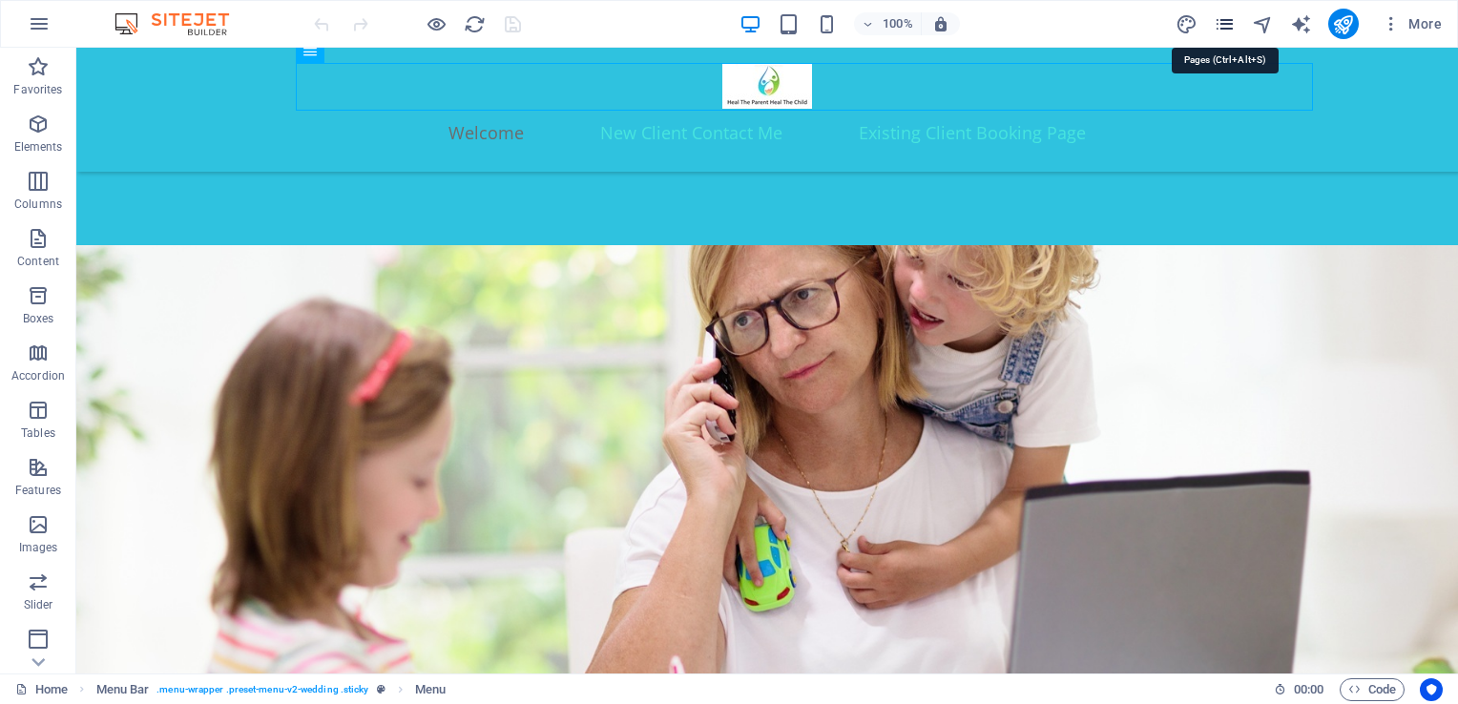
click at [1223, 23] on icon "pages" at bounding box center [1225, 24] width 22 height 22
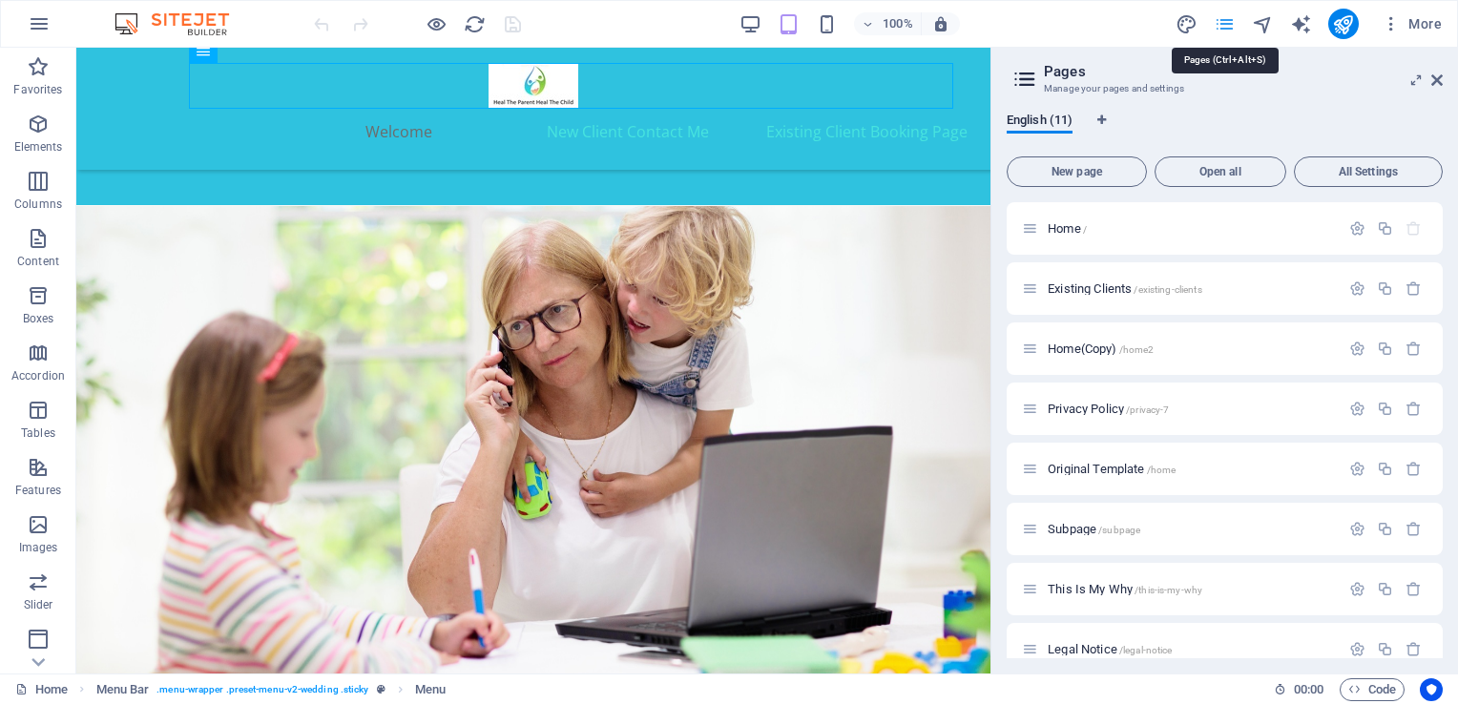
scroll to position [743, 0]
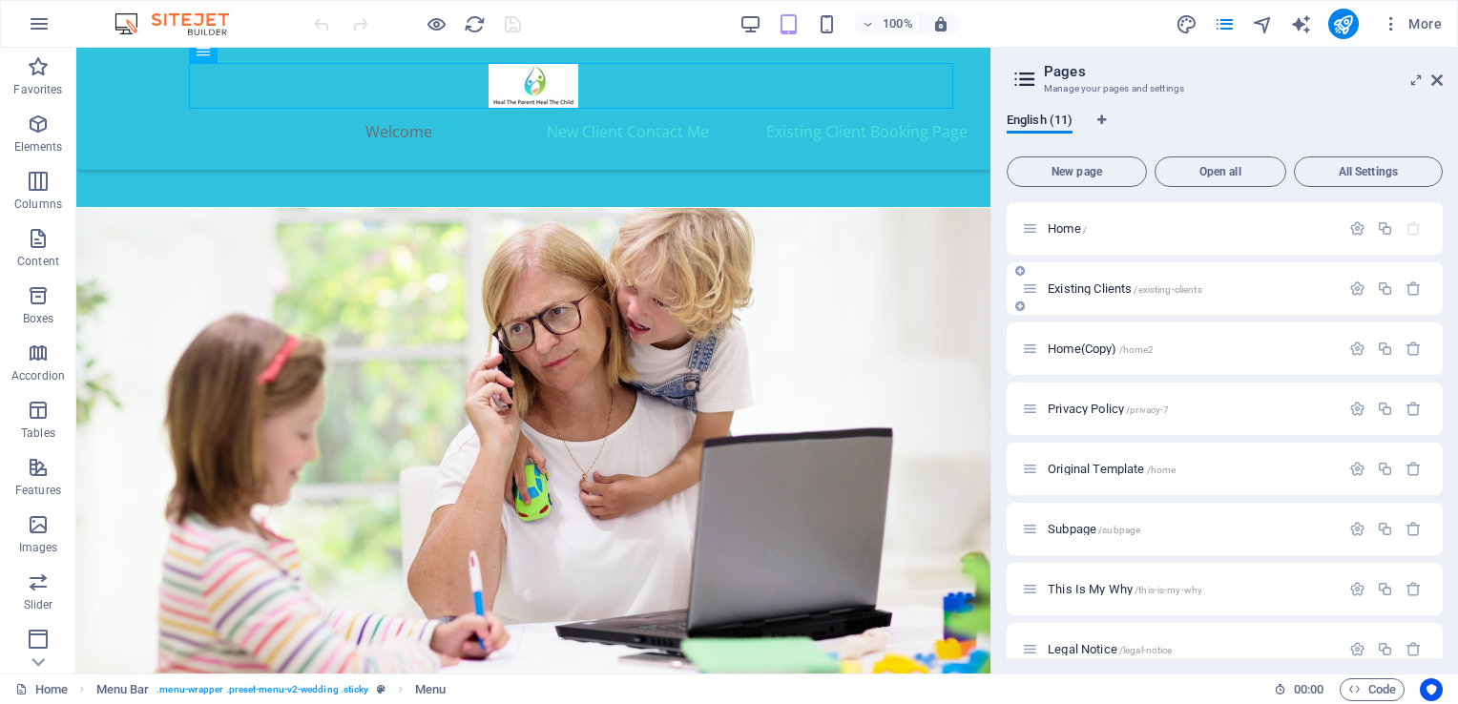
click at [1099, 282] on span "Existing Clients /existing-clients" at bounding box center [1125, 289] width 155 height 14
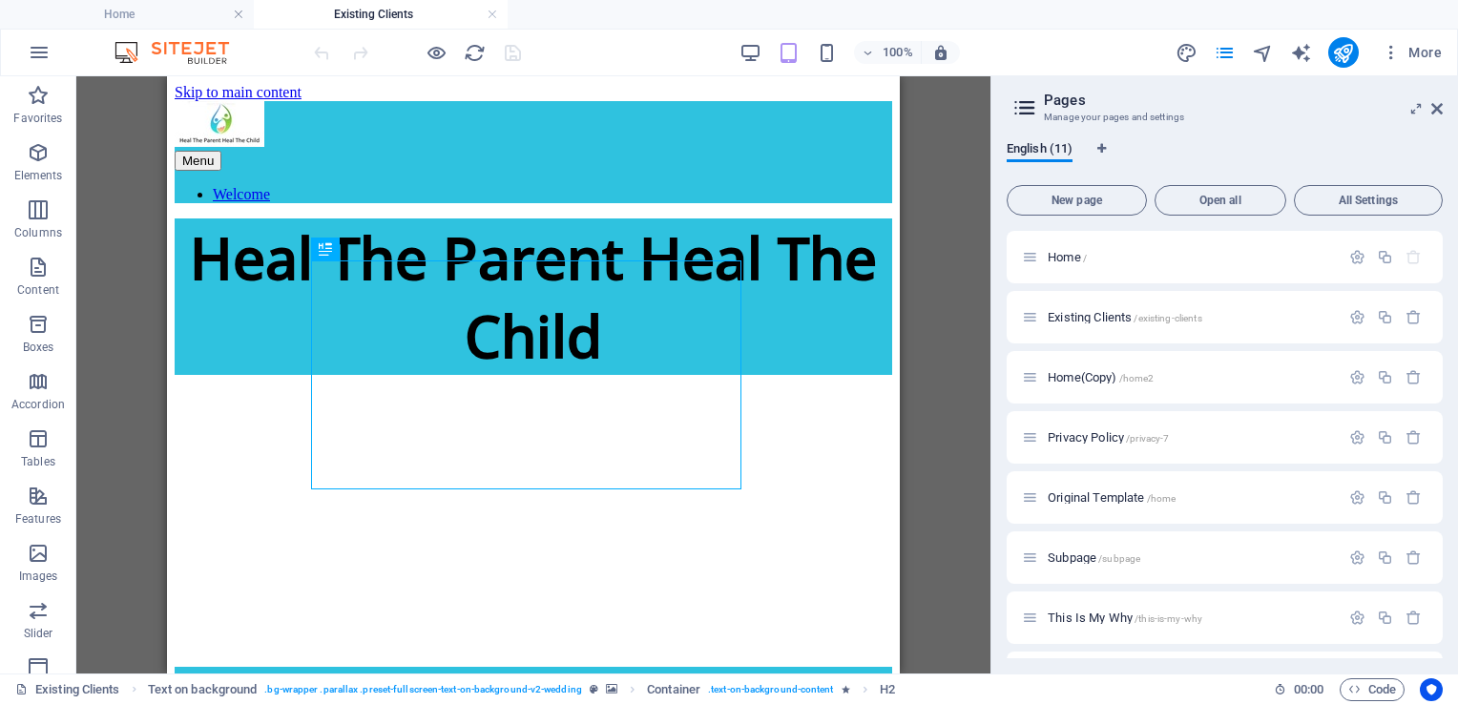
scroll to position [746, 0]
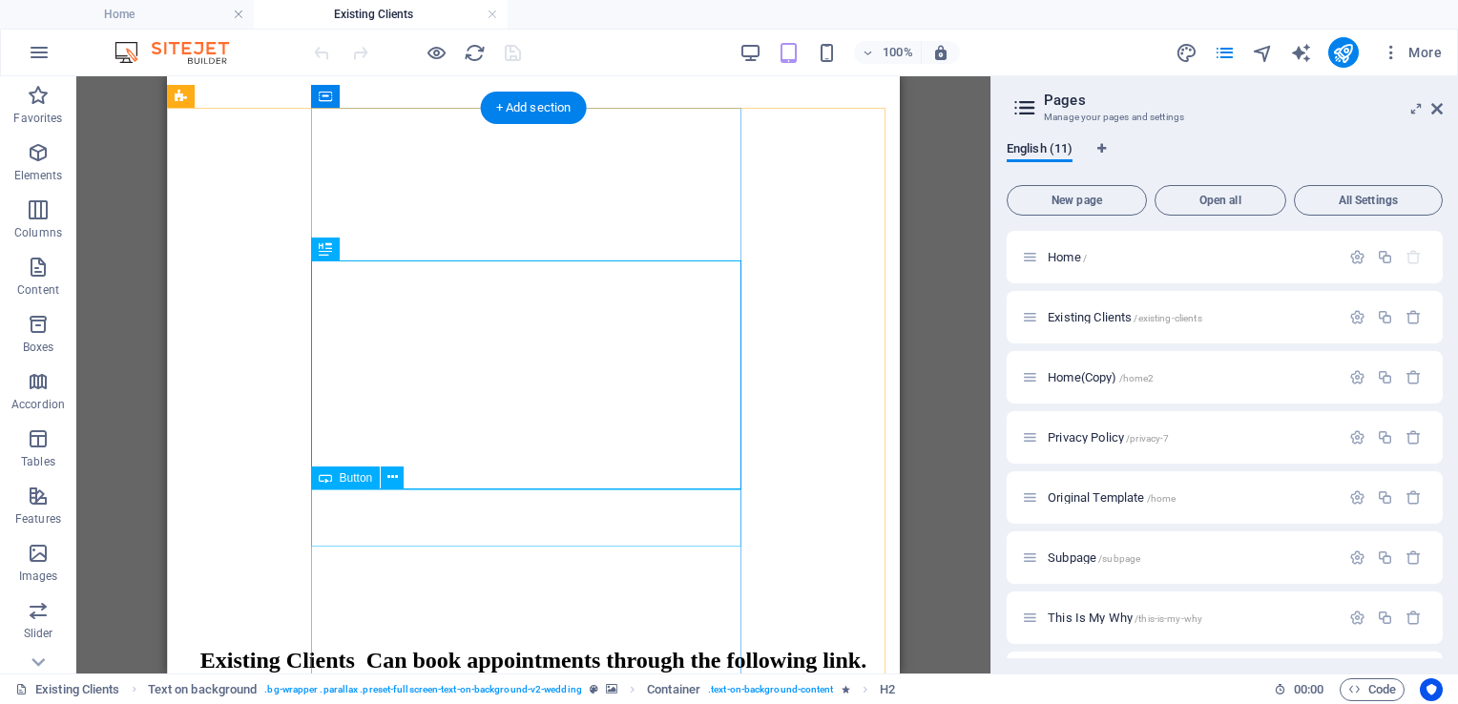
click at [576, 693] on div "Go To Calendar" at bounding box center [534, 701] width 718 height 17
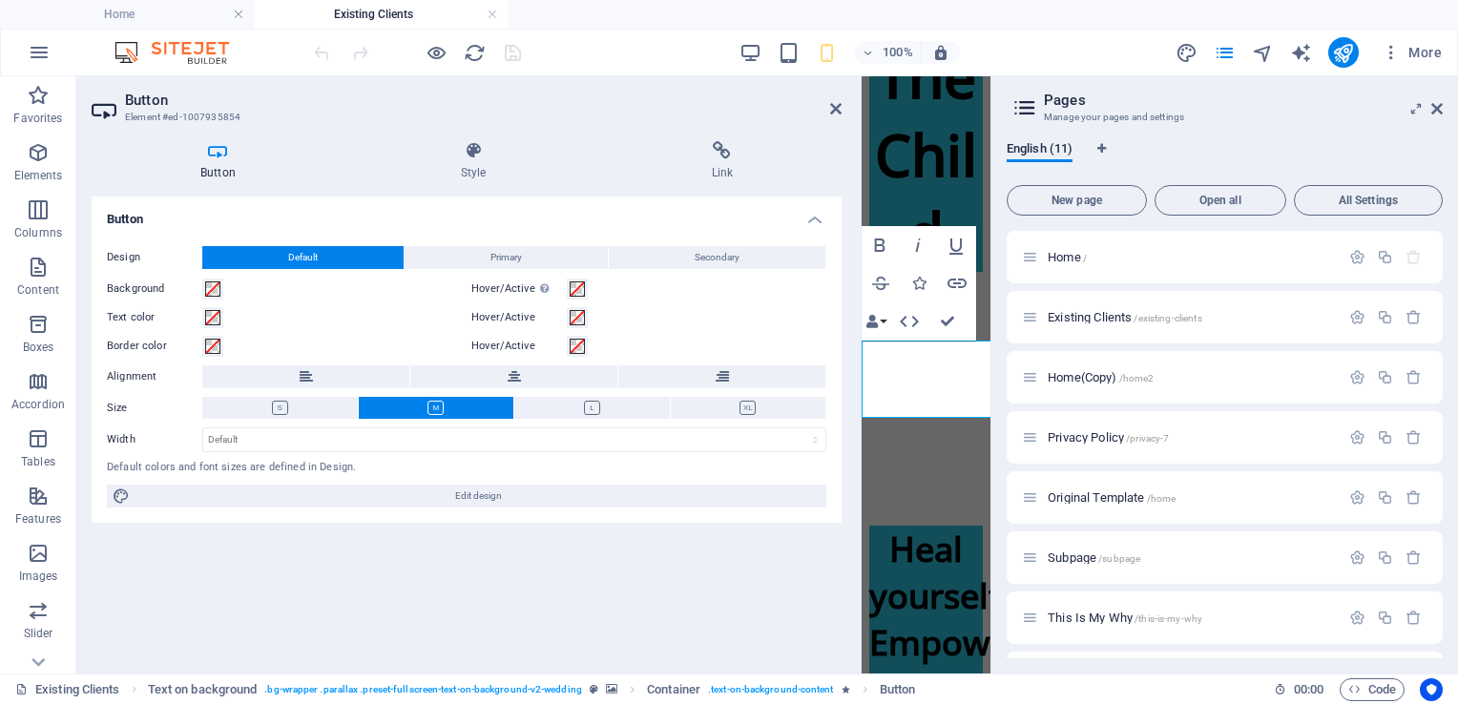
scroll to position [2389, 0]
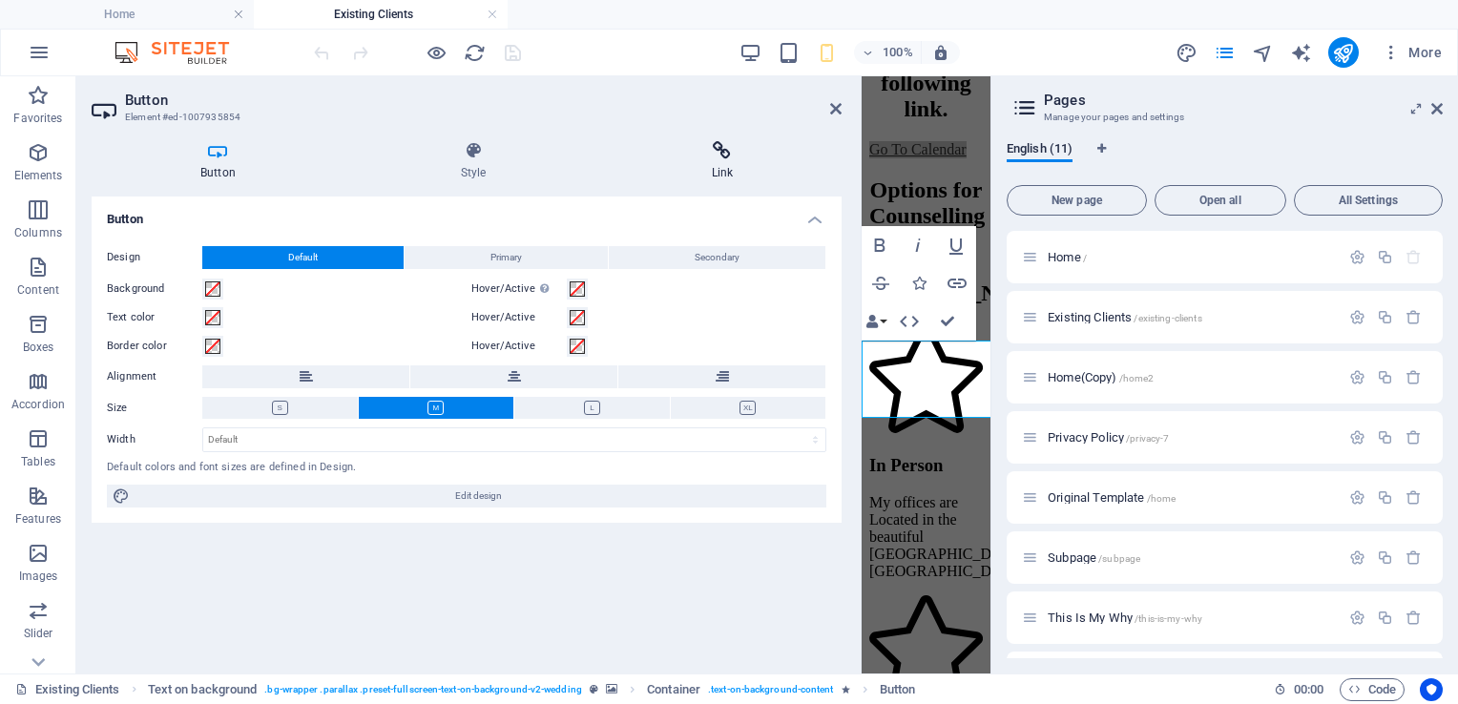
click at [718, 162] on h4 "Link" at bounding box center [723, 161] width 240 height 40
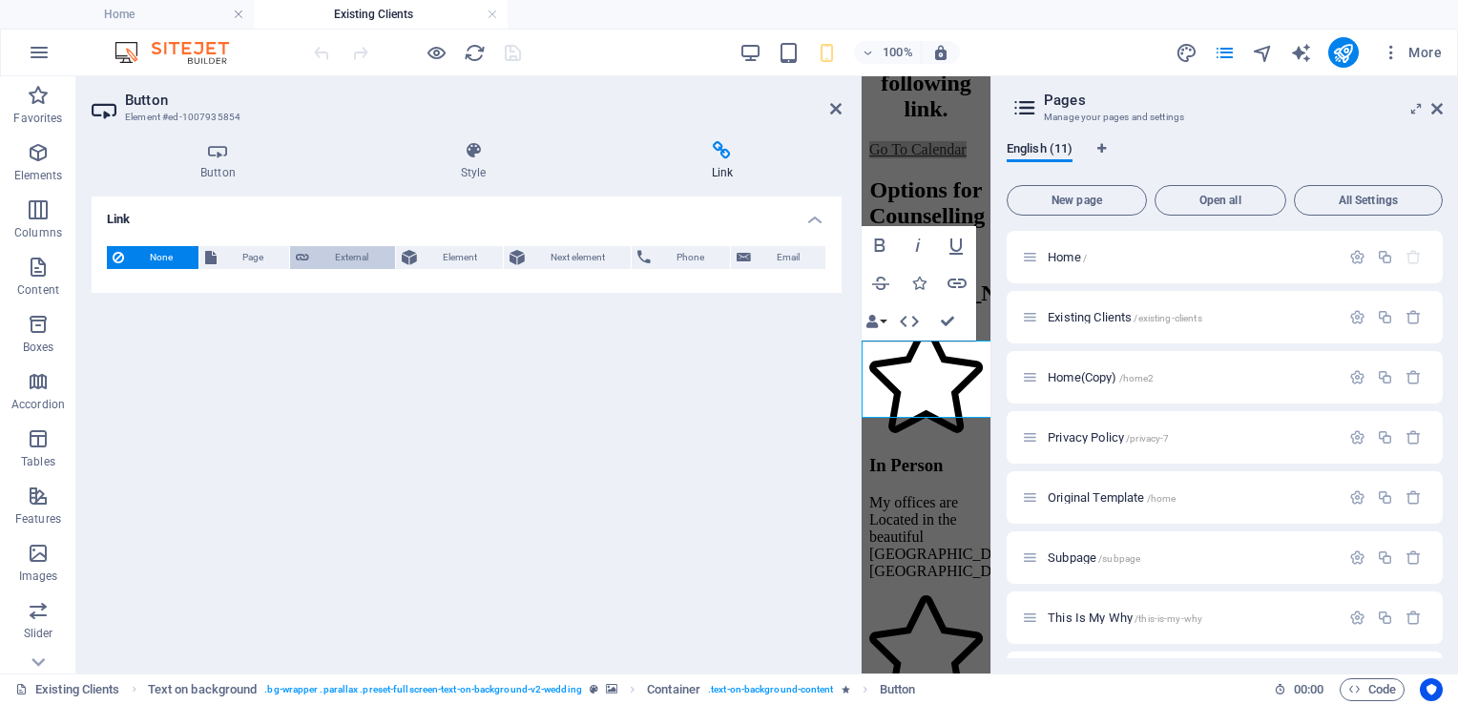
click at [333, 258] on span "External" at bounding box center [351, 257] width 73 height 23
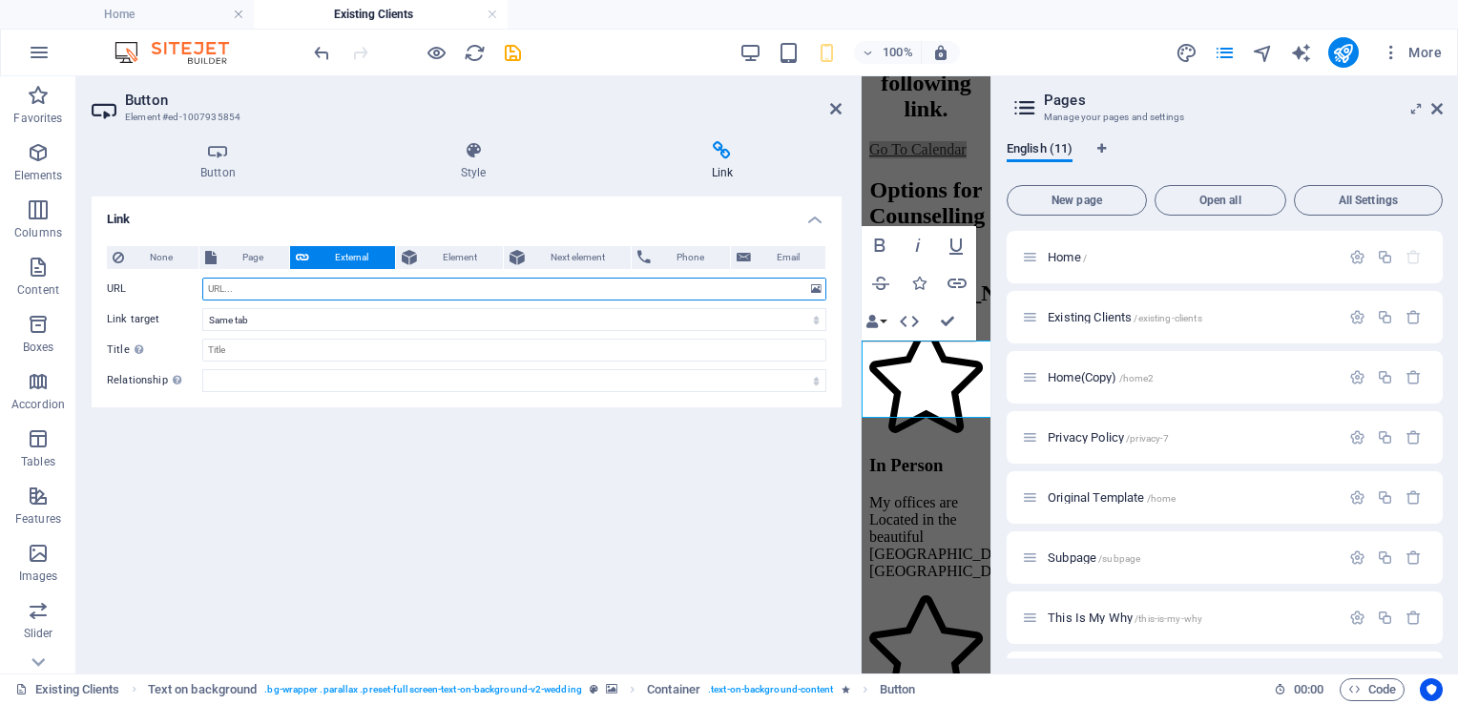
select select "blank"
click at [232, 282] on input "URL" at bounding box center [514, 289] width 624 height 23
paste input "[URL][DOMAIN_NAME][PERSON_NAME]"
type input "[URL][DOMAIN_NAME][PERSON_NAME]"
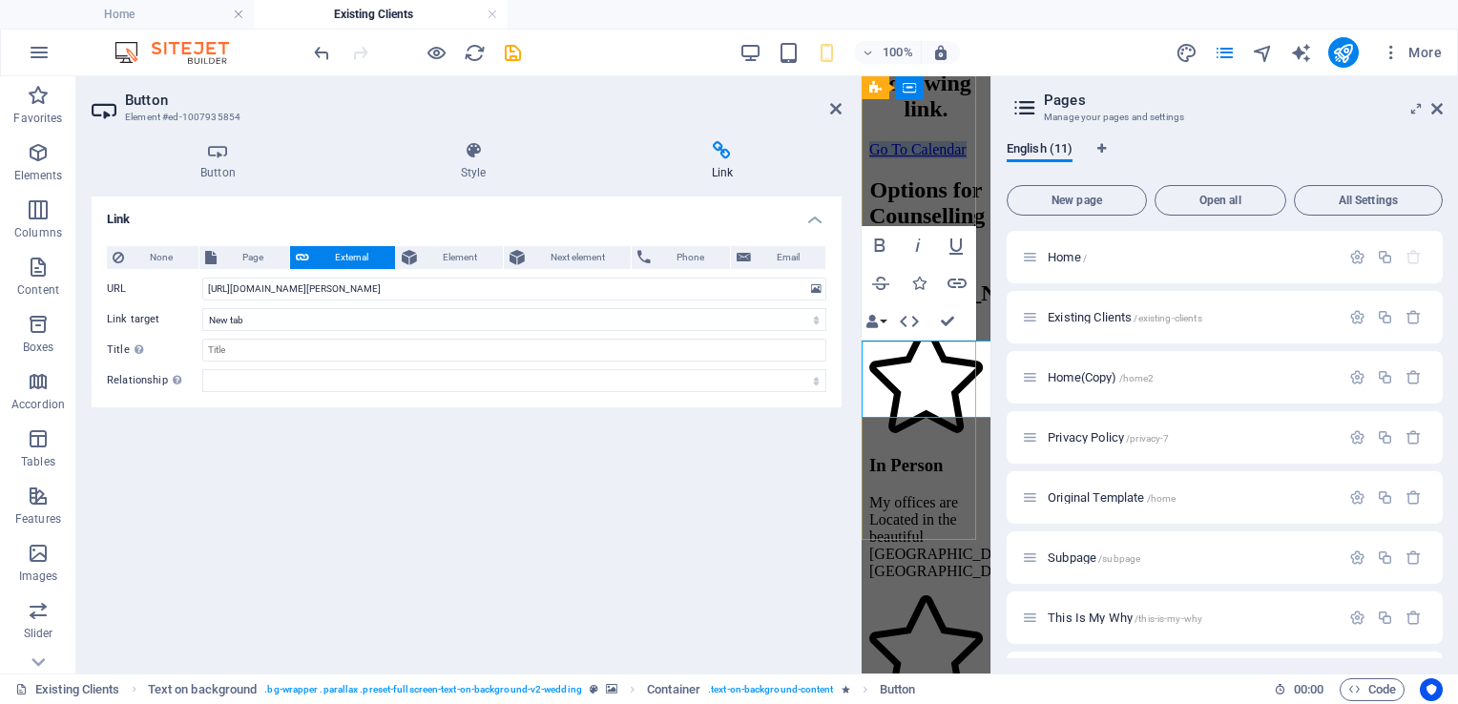
click at [947, 157] on link "Go To Calendar" at bounding box center [917, 149] width 97 height 16
click at [949, 157] on link "Go To Calendar" at bounding box center [917, 149] width 97 height 16
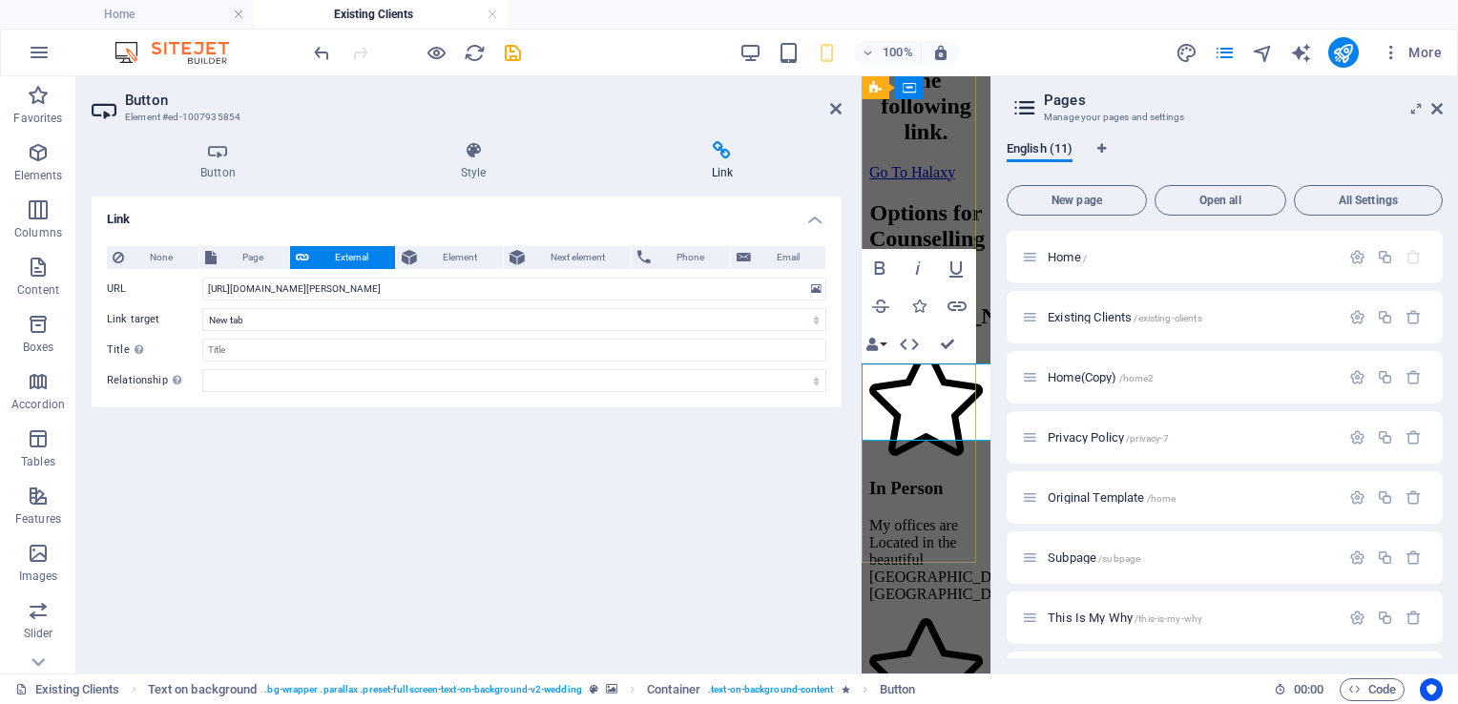
scroll to position [0, 4]
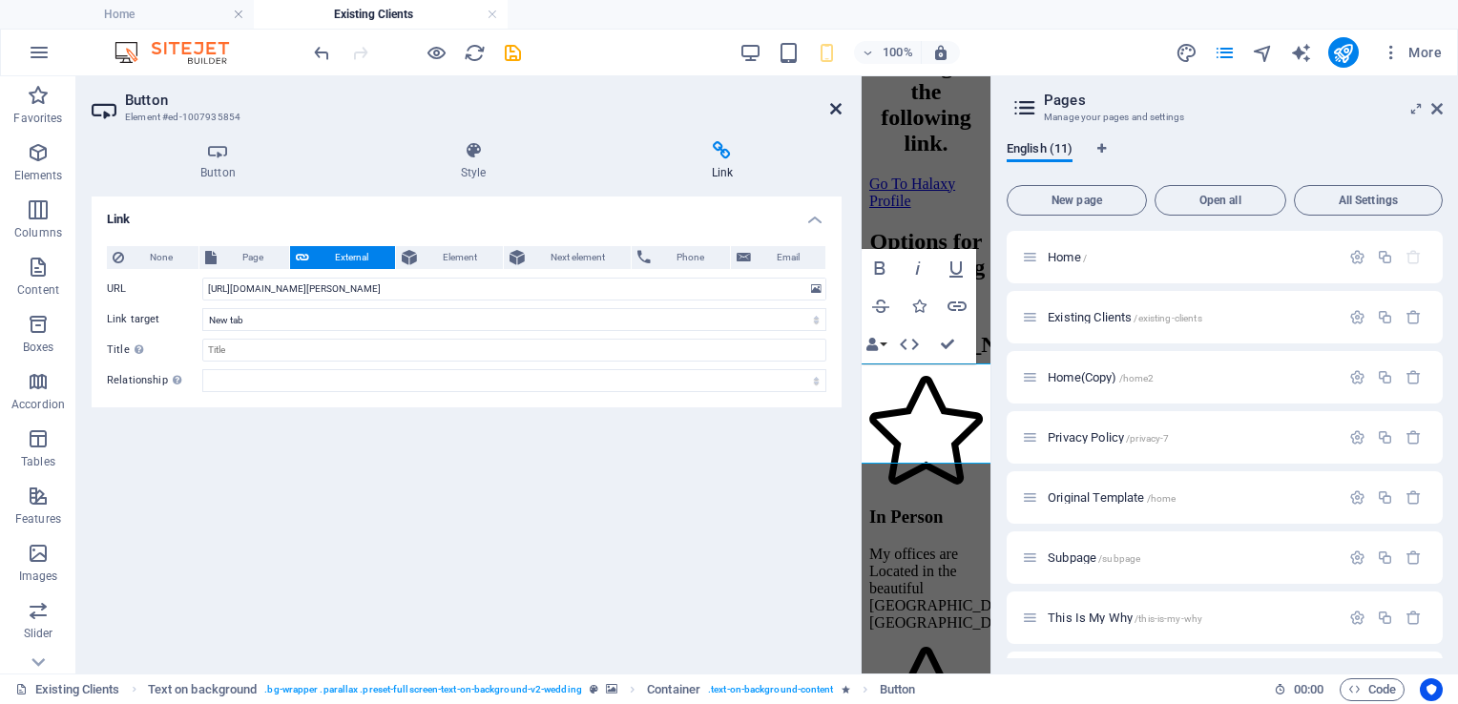
click at [830, 101] on icon at bounding box center [835, 108] width 11 height 15
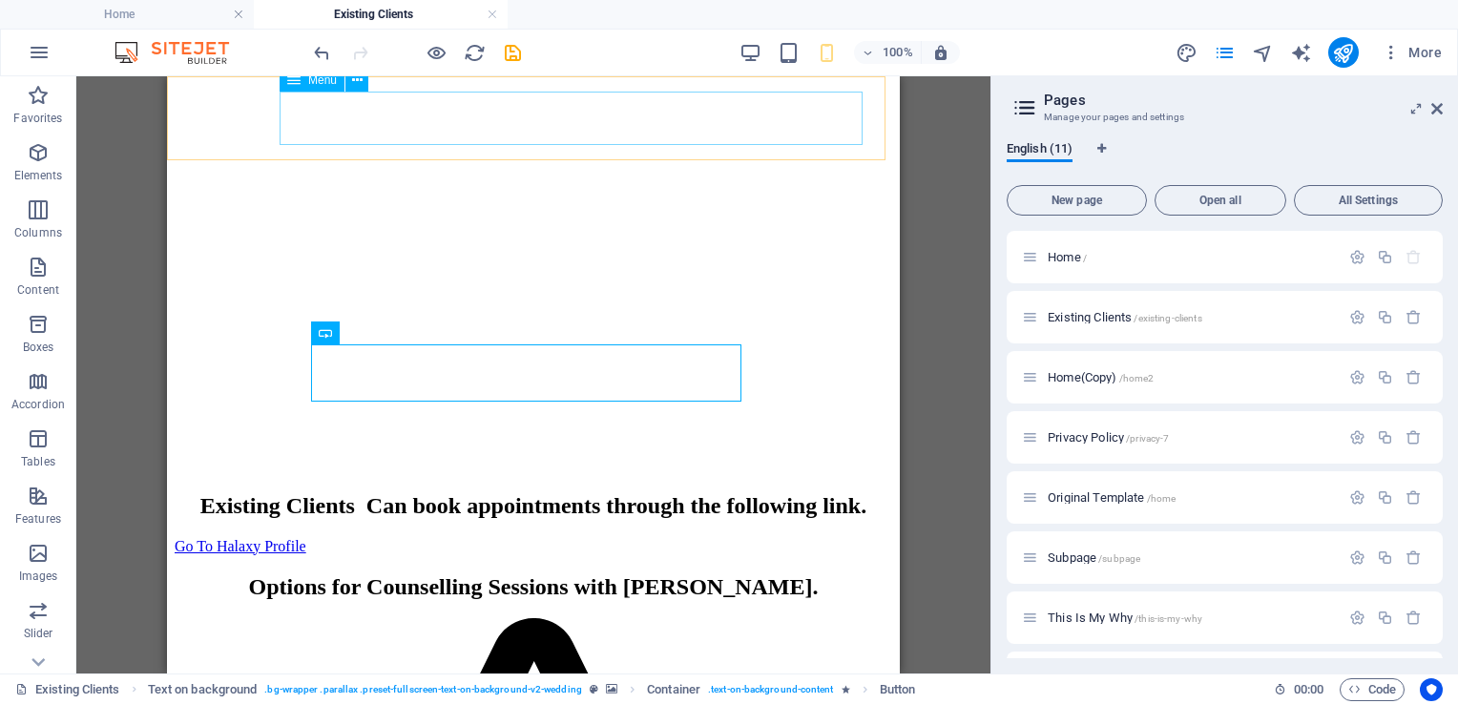
scroll to position [0, 0]
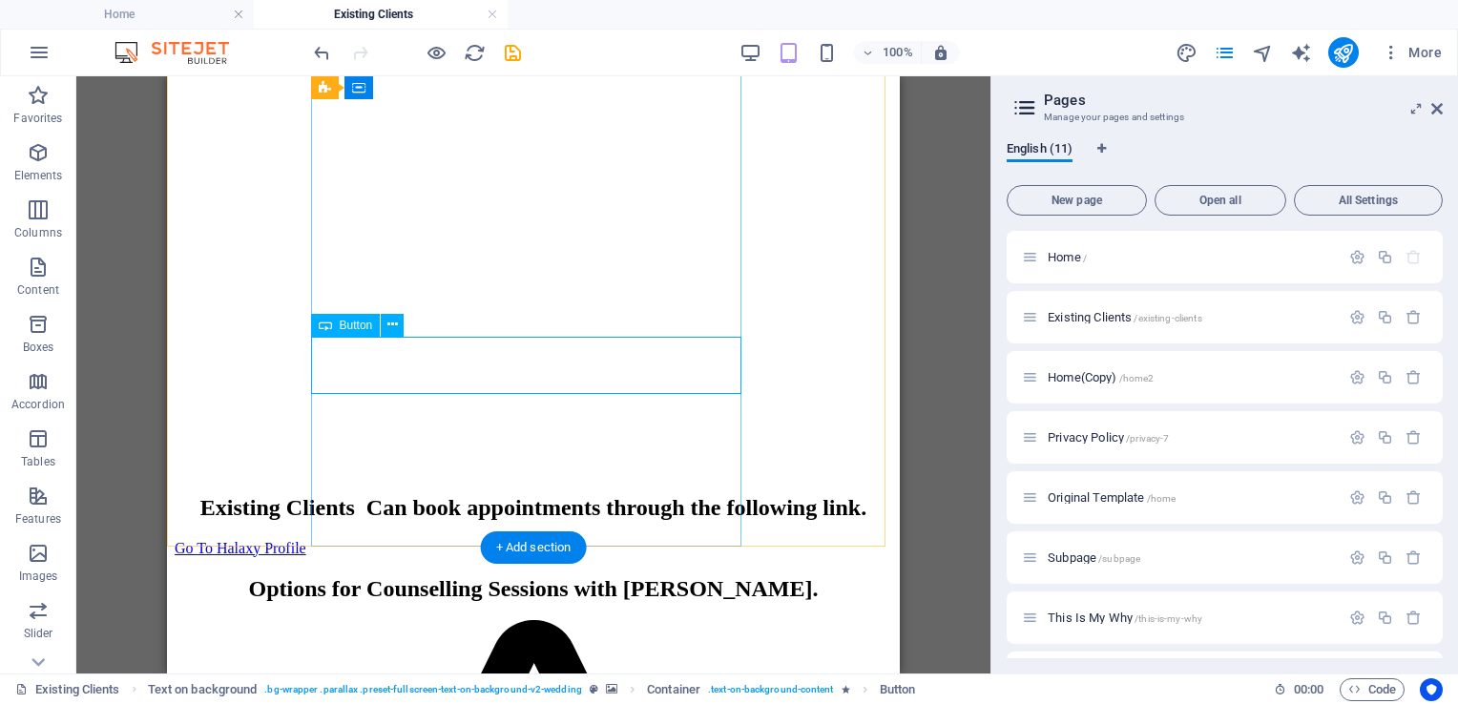
click at [466, 540] on div "Go To Halaxy Profile" at bounding box center [534, 548] width 718 height 17
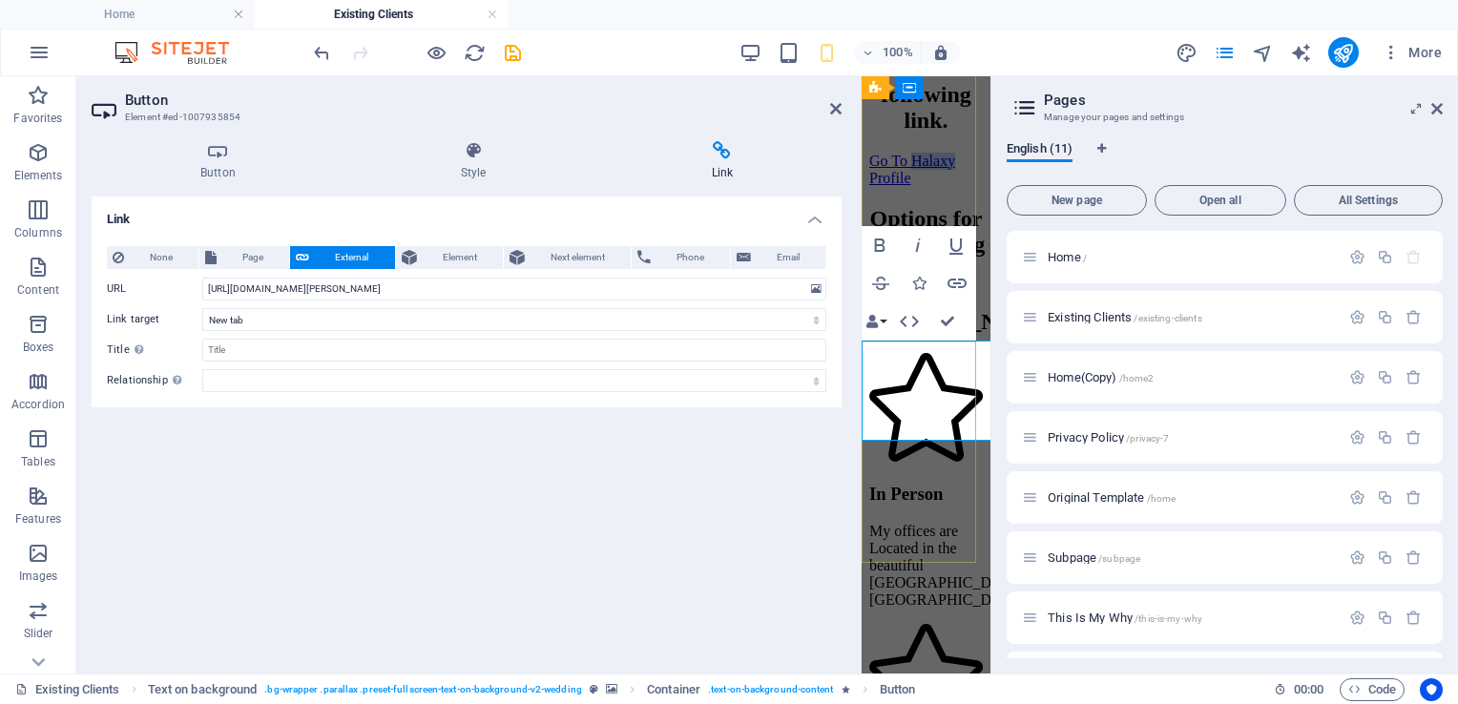
click at [918, 186] on link "Go To Halaxy Profile" at bounding box center [912, 169] width 86 height 33
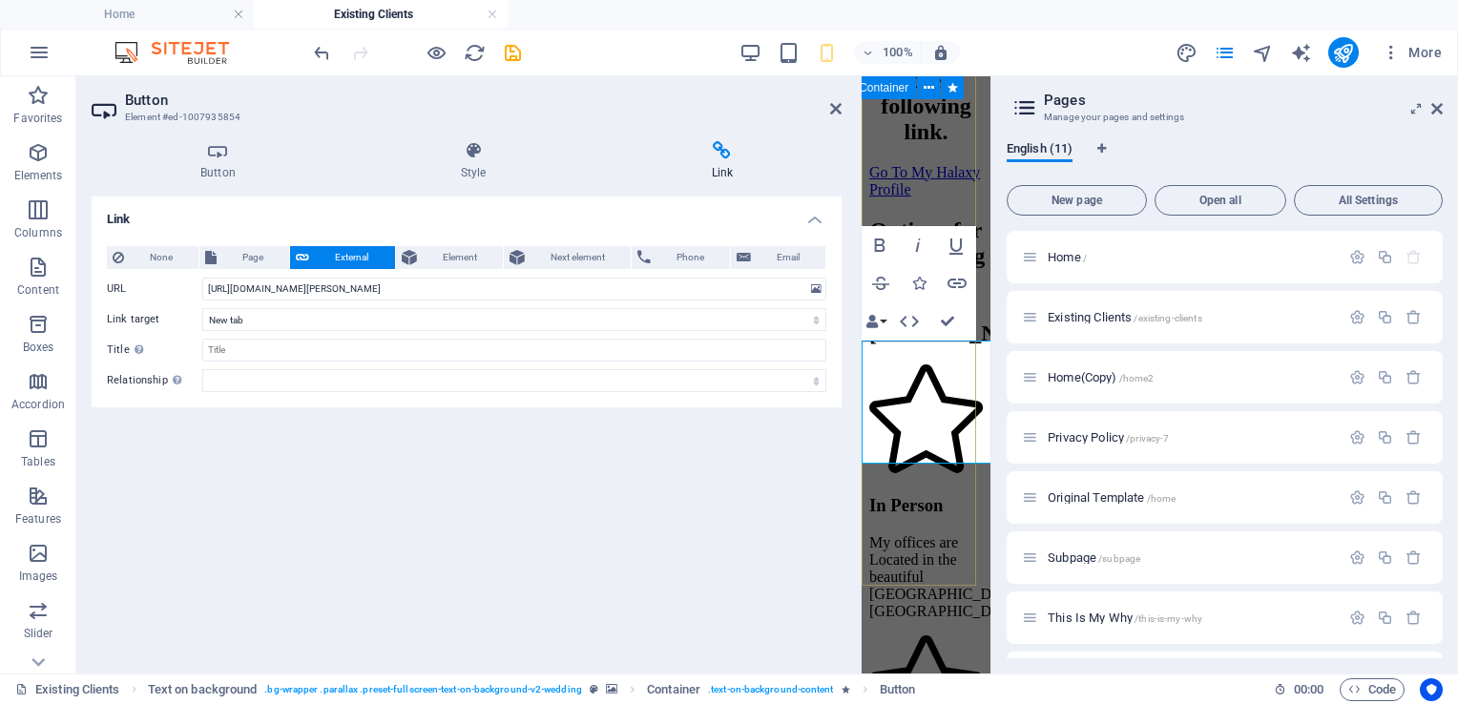
click at [900, 198] on div "Existing Clients Can book appointments through the following link. Go To My Hal…" at bounding box center [926, 69] width 114 height 260
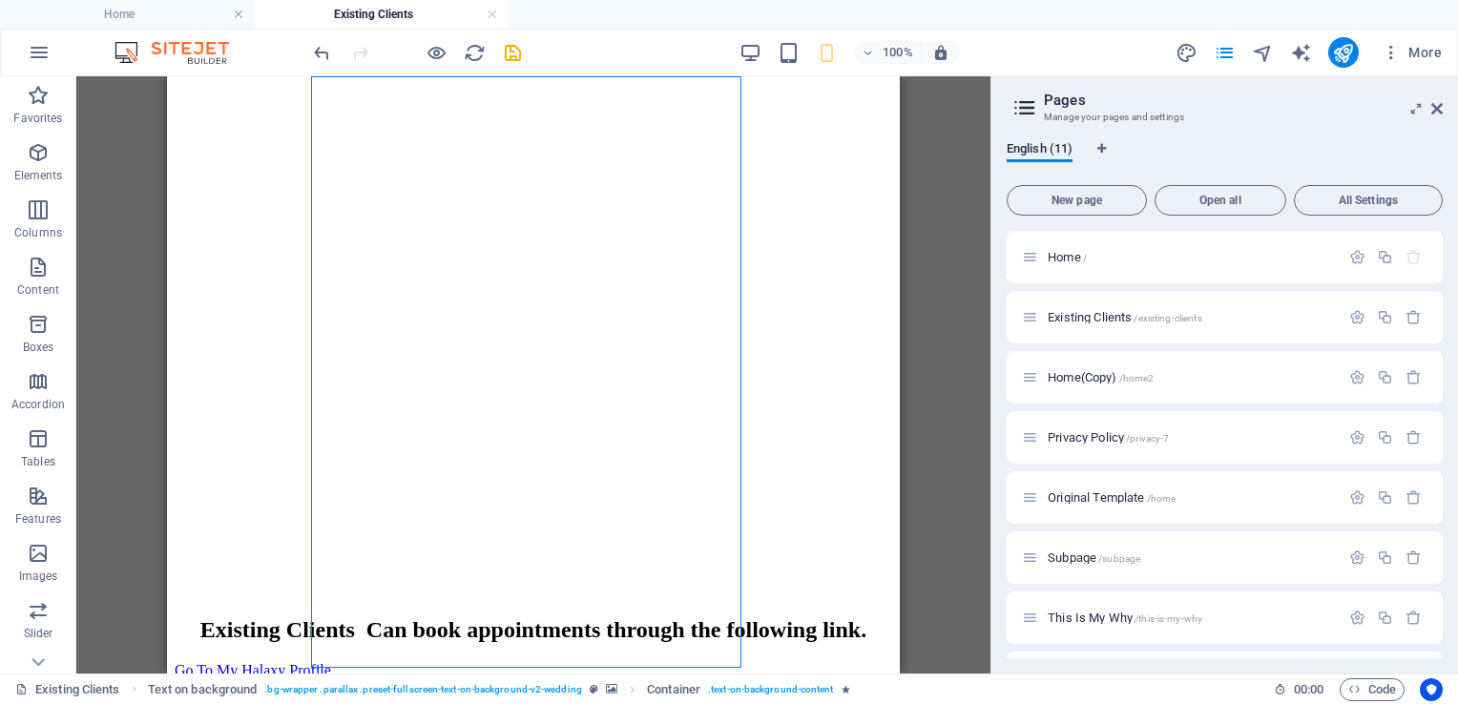
scroll to position [775, 0]
click at [512, 49] on icon "save" at bounding box center [513, 53] width 22 height 22
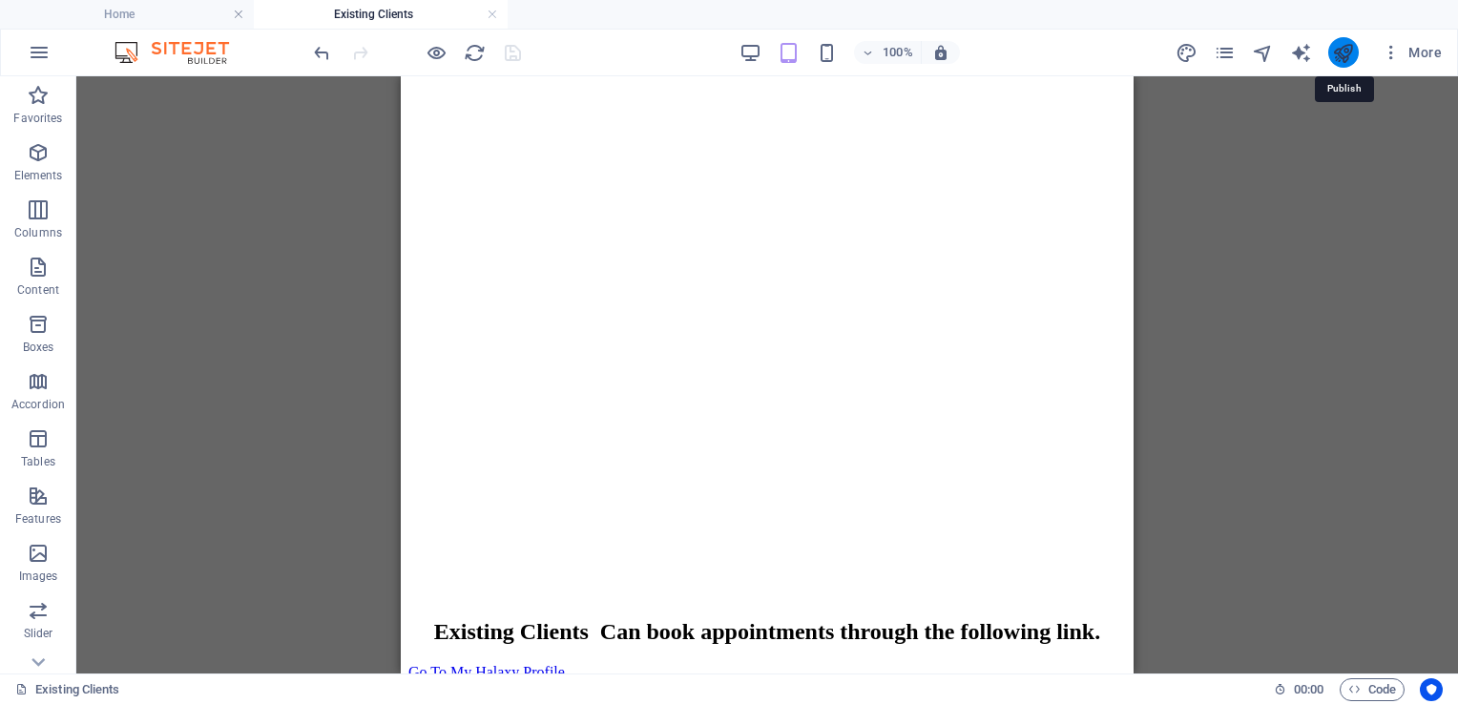
click at [1346, 52] on icon "publish" at bounding box center [1343, 53] width 22 height 22
